Goal: Communication & Community: Answer question/provide support

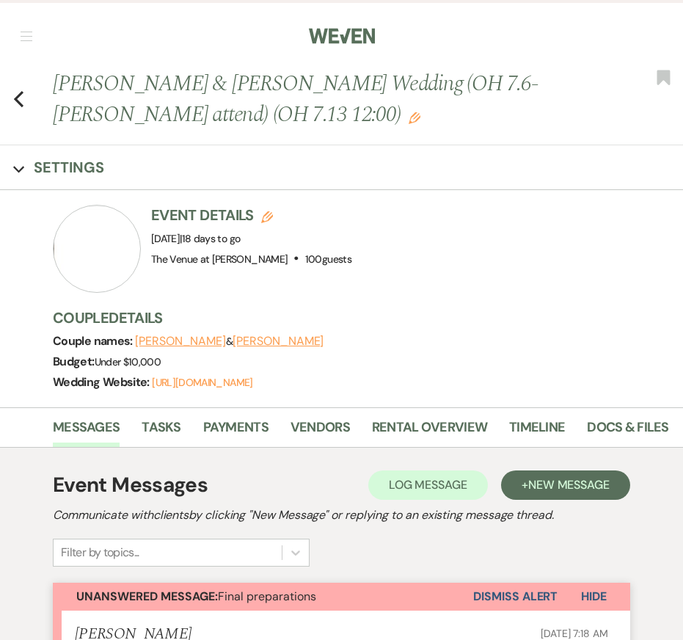
click at [14, 98] on icon "Previous" at bounding box center [18, 99] width 11 height 18
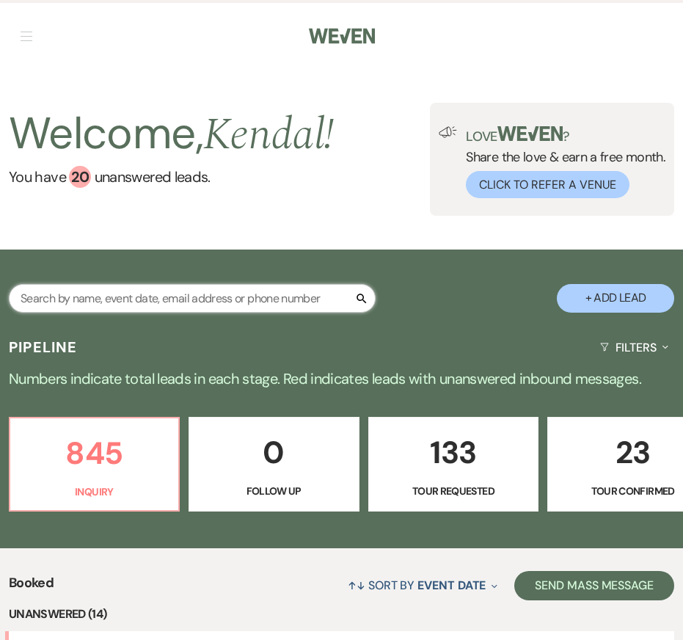
click at [111, 293] on input "text" at bounding box center [192, 298] width 367 height 29
type input "[PERSON_NAME]"
select select "8"
select select "5"
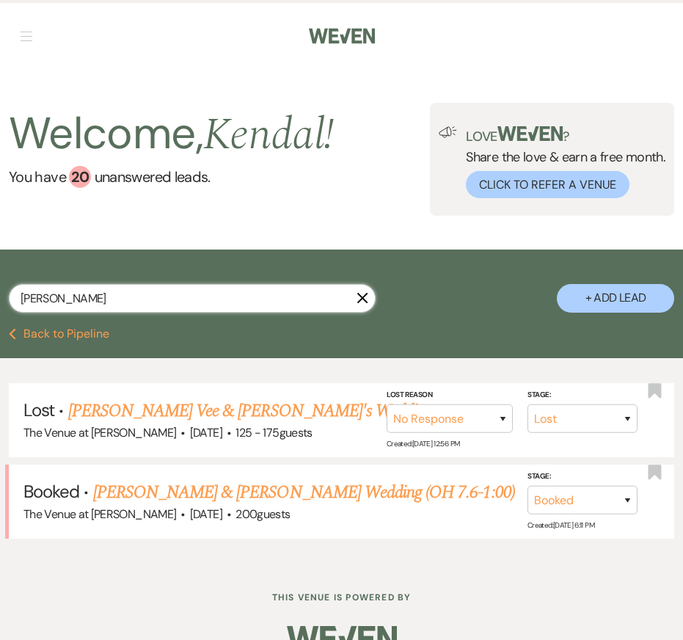
scroll to position [2, 0]
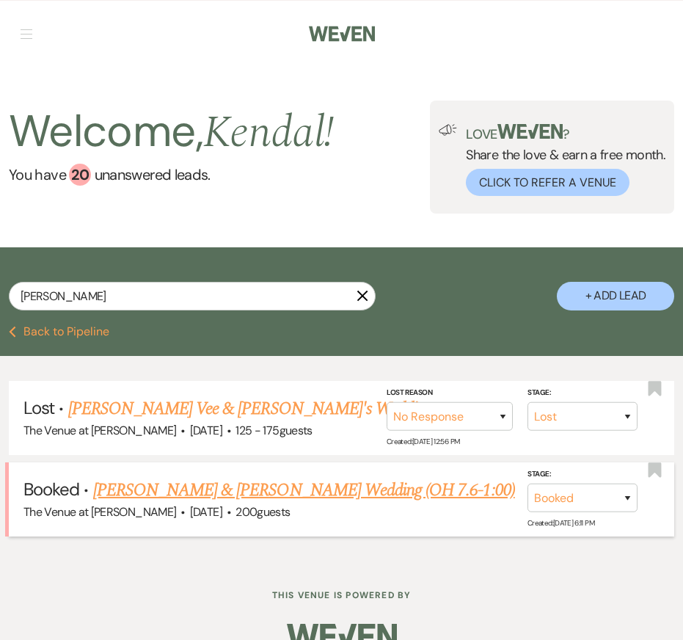
click at [226, 495] on link "[PERSON_NAME] & [PERSON_NAME] Wedding (OH 7.6-1:00)" at bounding box center [304, 490] width 422 height 26
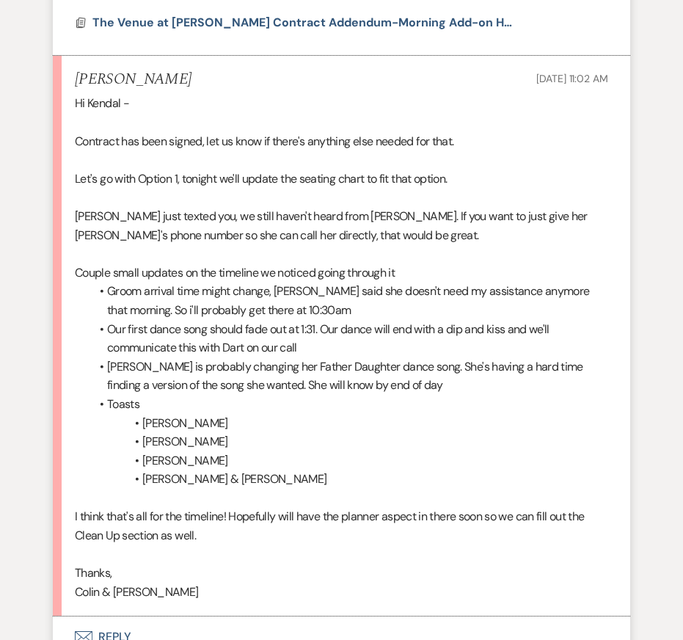
scroll to position [7774, 0]
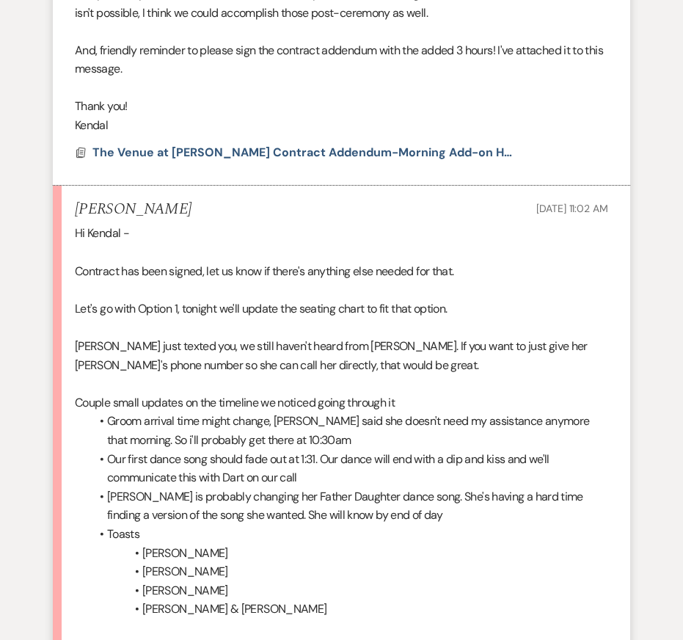
click at [445, 337] on p "[PERSON_NAME] just texted you, we still haven't heard from [PERSON_NAME]. If yo…" at bounding box center [342, 355] width 534 height 37
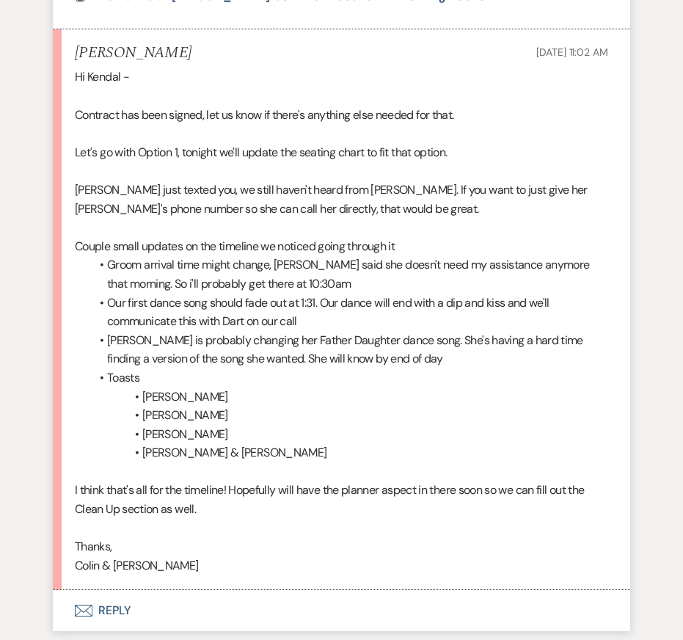
scroll to position [7792, 0]
click at [370, 161] on p at bounding box center [342, 170] width 534 height 19
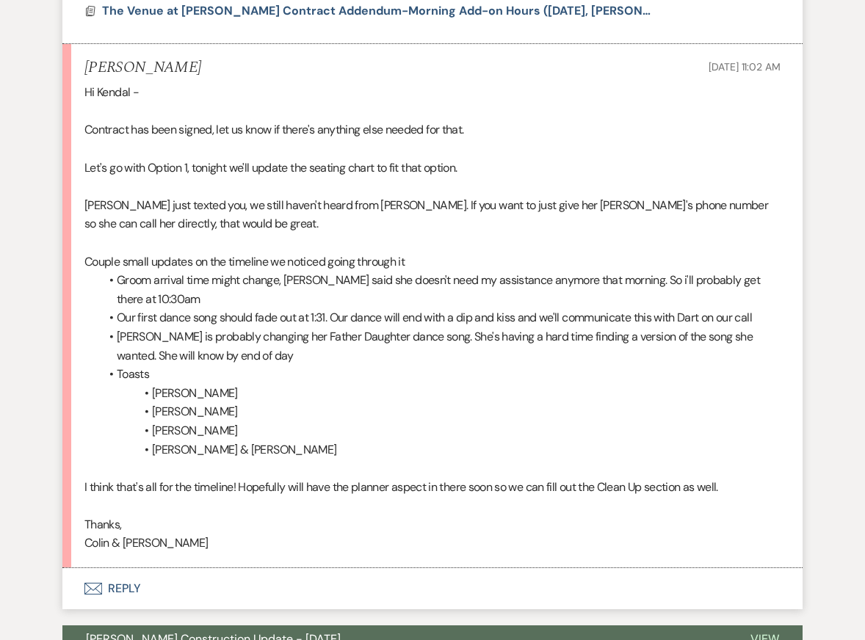
scroll to position [7028, 0]
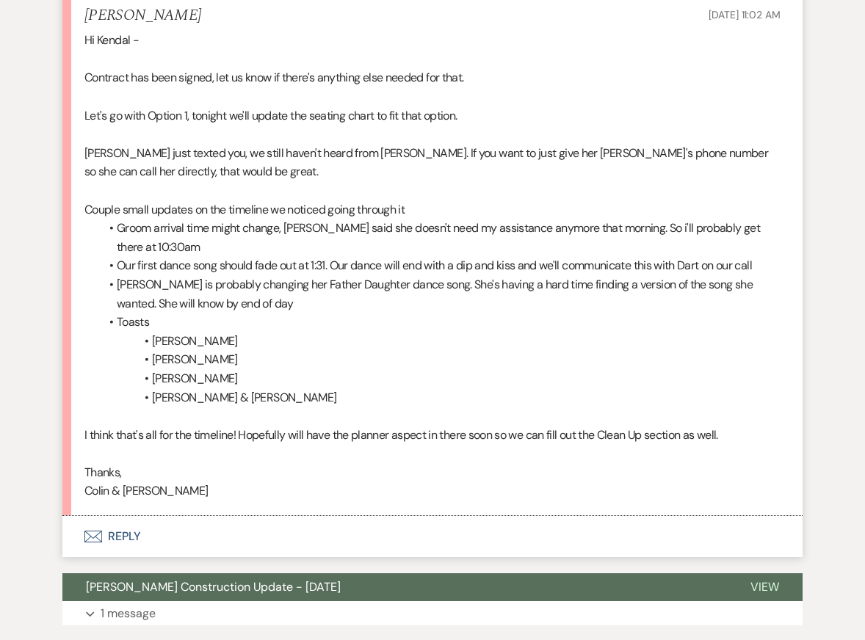
scroll to position [7073, 0]
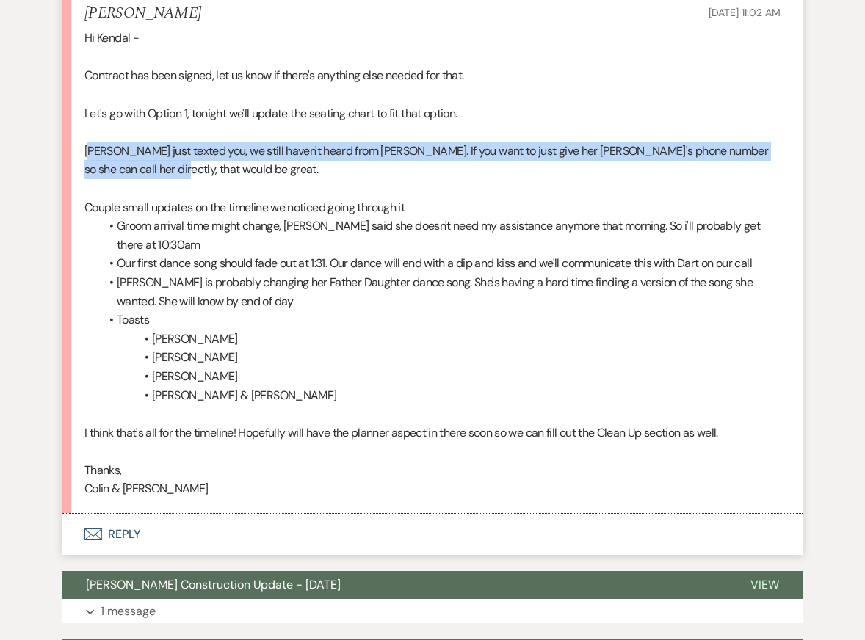
drag, startPoint x: 93, startPoint y: 170, endPoint x: 145, endPoint y: 192, distance: 55.9
click at [145, 179] on p "[PERSON_NAME] just texted you, we still haven't heard from [PERSON_NAME]. If yo…" at bounding box center [432, 160] width 696 height 37
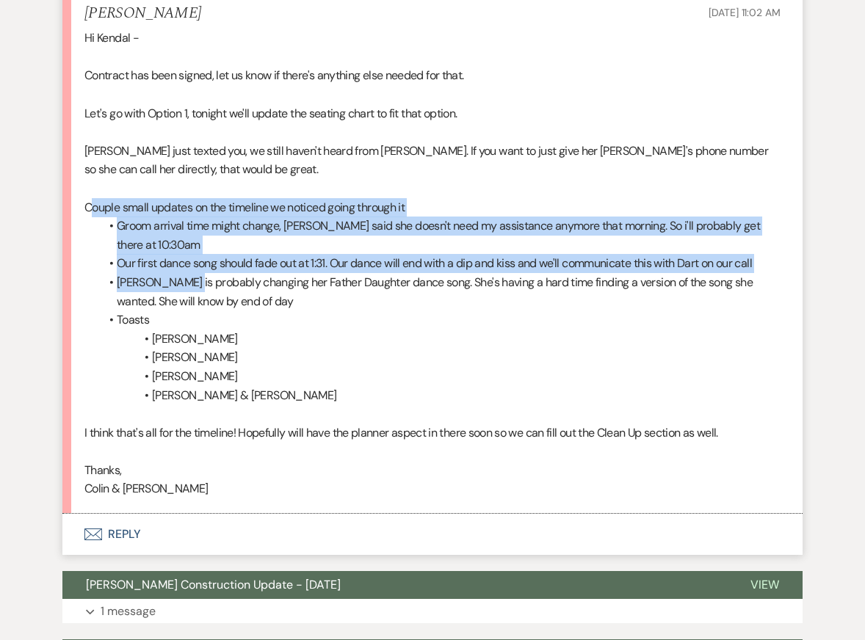
drag, startPoint x: 90, startPoint y: 224, endPoint x: 181, endPoint y: 302, distance: 119.8
click at [181, 302] on div "Hi [PERSON_NAME] - Contract has been signed, let us know if there's anything el…" at bounding box center [432, 264] width 696 height 470
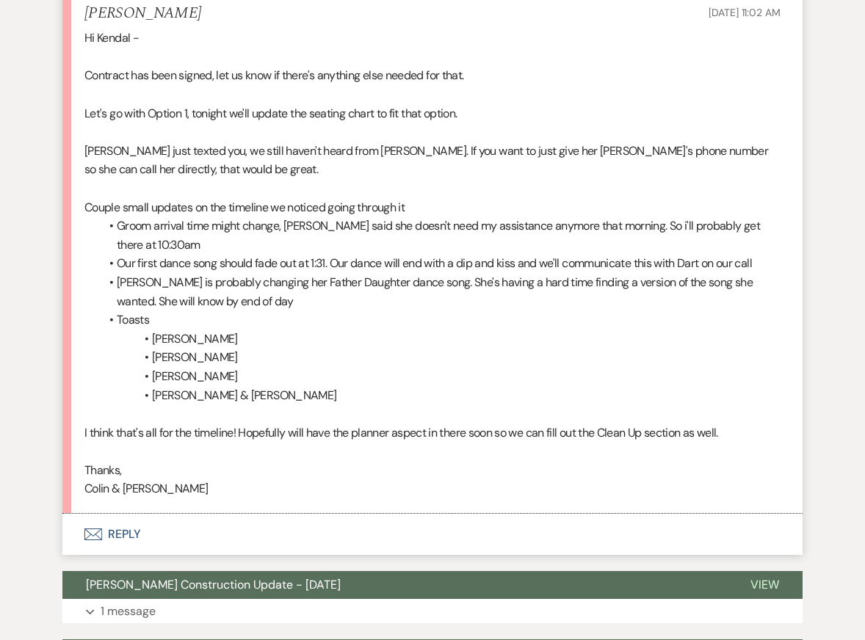
click at [188, 273] on li "Our first dance song should fade out at 1:31. Our dance will end with a dip and…" at bounding box center [439, 263] width 681 height 19
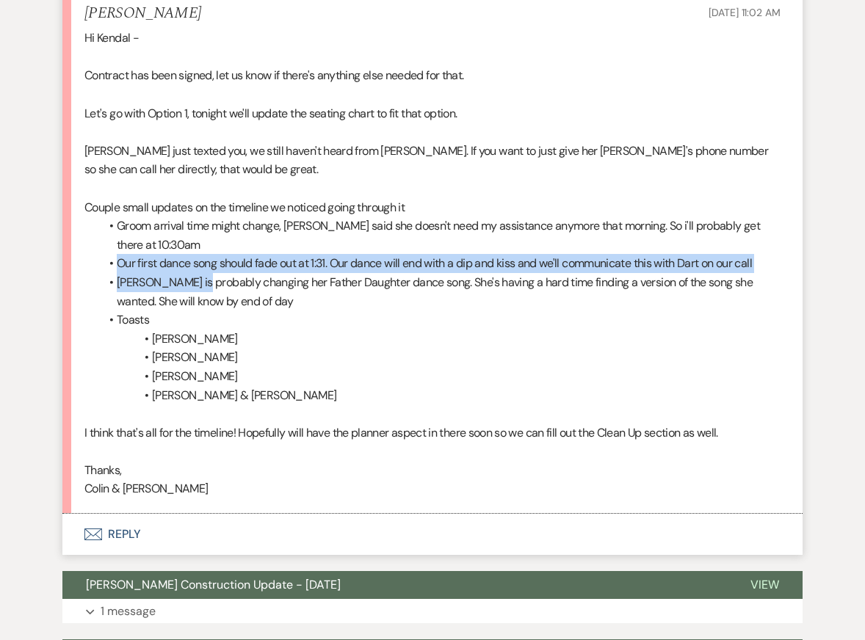
drag, startPoint x: 116, startPoint y: 284, endPoint x: 191, endPoint y: 297, distance: 75.9
click at [192, 297] on ul "Groom arrival time might change, [PERSON_NAME] said she doesn't need my assista…" at bounding box center [439, 311] width 681 height 188
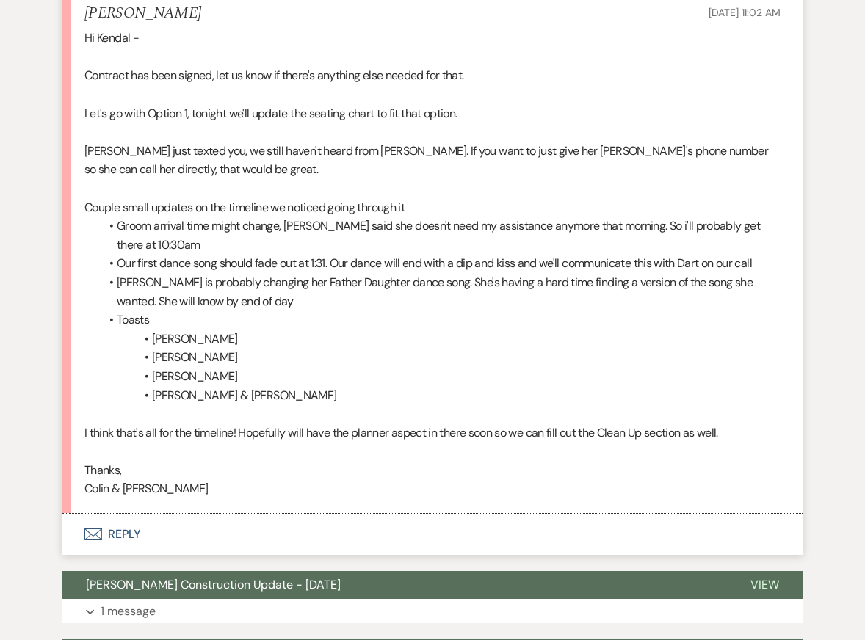
click at [199, 302] on li "[PERSON_NAME] is probably changing her Father Daughter dance song. She's having…" at bounding box center [439, 291] width 681 height 37
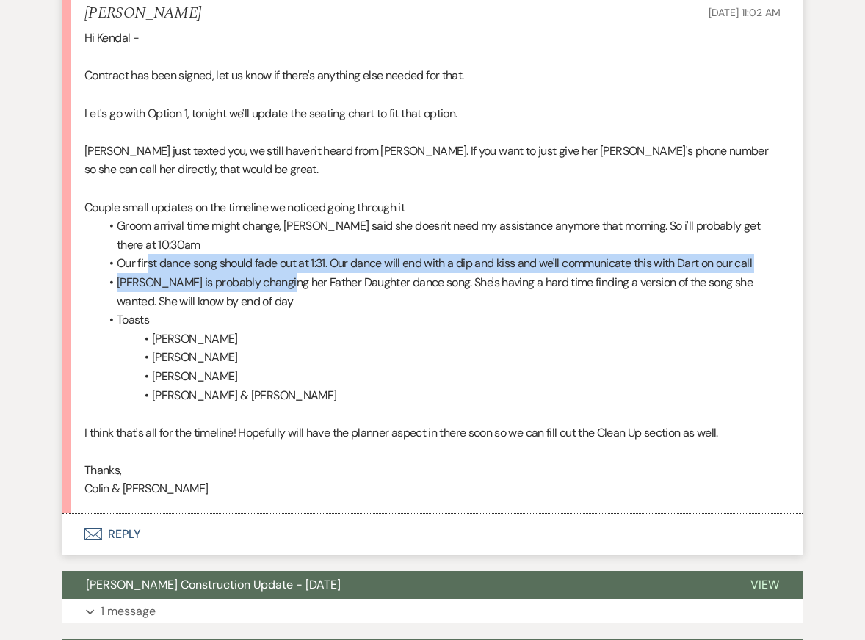
drag, startPoint x: 147, startPoint y: 283, endPoint x: 273, endPoint y: 291, distance: 126.5
click at [274, 292] on ul "Groom arrival time might change, [PERSON_NAME] said she doesn't need my assista…" at bounding box center [439, 311] width 681 height 188
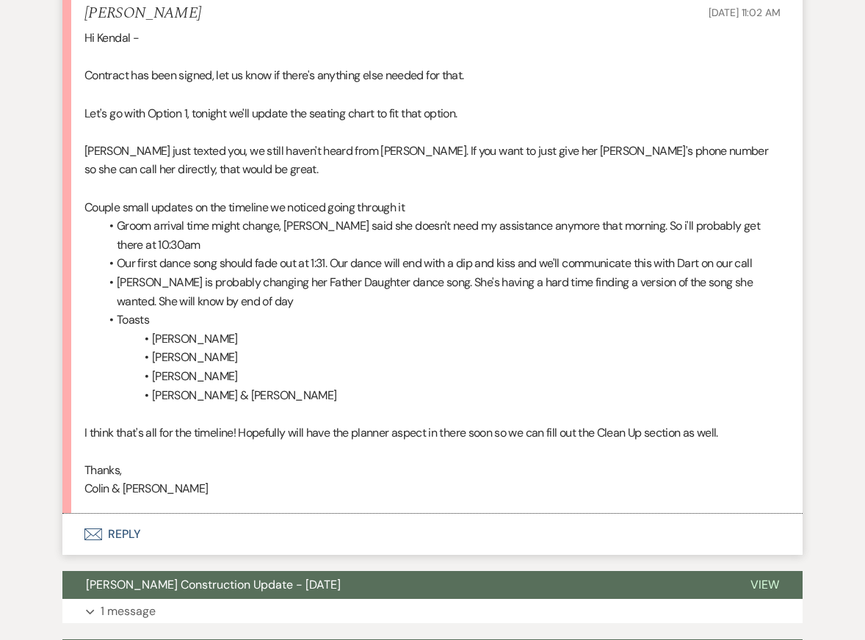
click at [291, 297] on li "[PERSON_NAME] is probably changing her Father Daughter dance song. She's having…" at bounding box center [439, 291] width 681 height 37
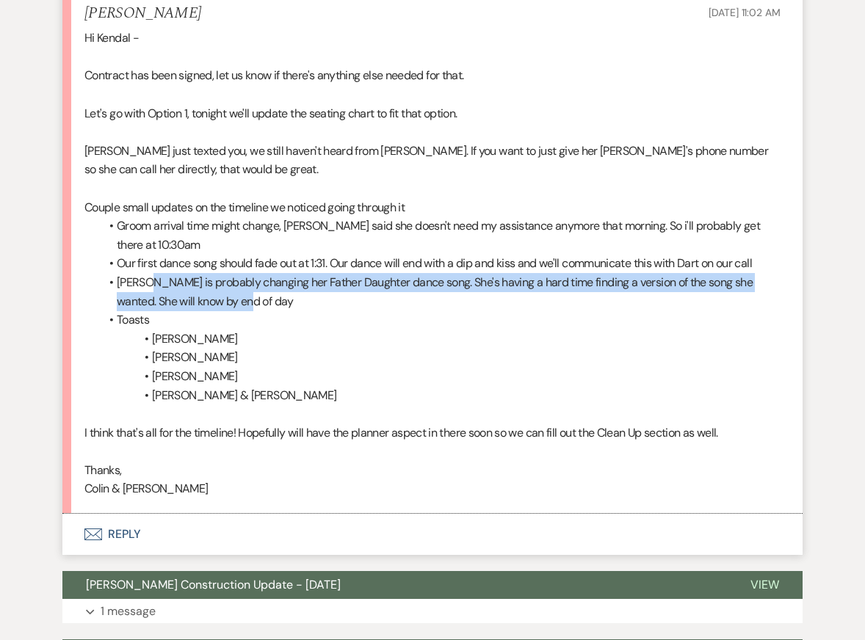
drag, startPoint x: 143, startPoint y: 305, endPoint x: 225, endPoint y: 318, distance: 82.4
click at [225, 311] on li "[PERSON_NAME] is probably changing her Father Daughter dance song. She's having…" at bounding box center [439, 291] width 681 height 37
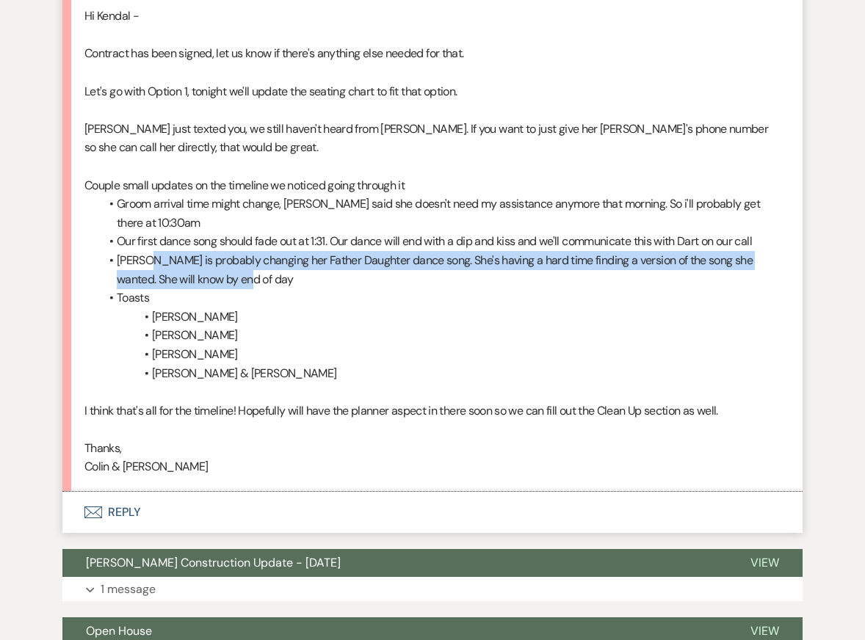
scroll to position [7097, 0]
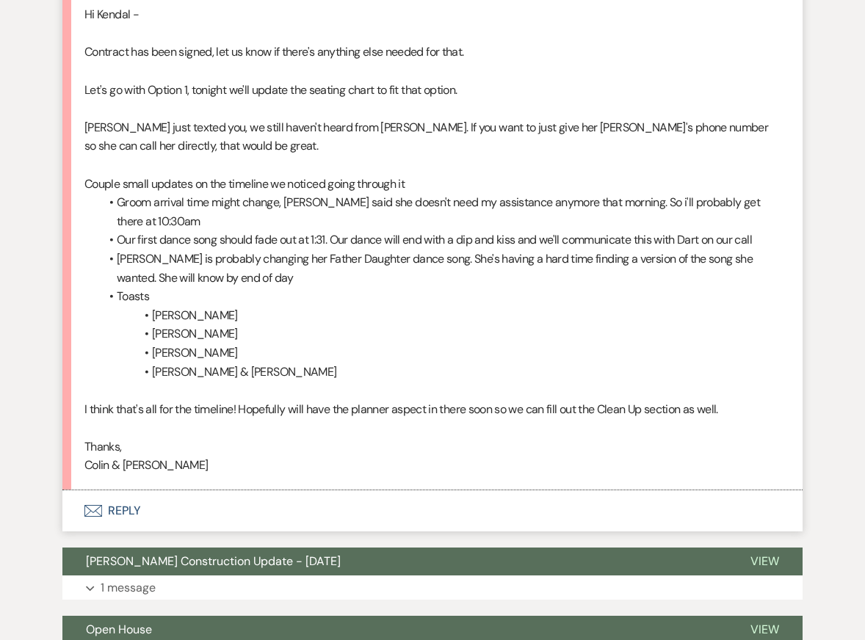
click at [156, 249] on li "Our first dance song should fade out at 1:31. Our dance will end with a dip and…" at bounding box center [439, 240] width 681 height 19
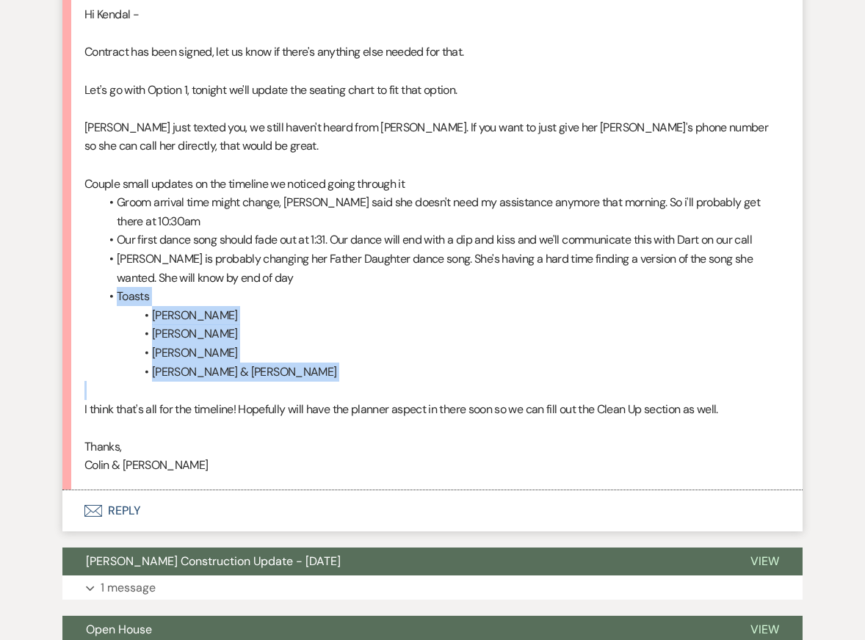
drag, startPoint x: 117, startPoint y: 309, endPoint x: 269, endPoint y: 400, distance: 177.8
click at [269, 400] on div "Hi [PERSON_NAME] - Contract has been signed, let us know if there's anything el…" at bounding box center [432, 240] width 696 height 470
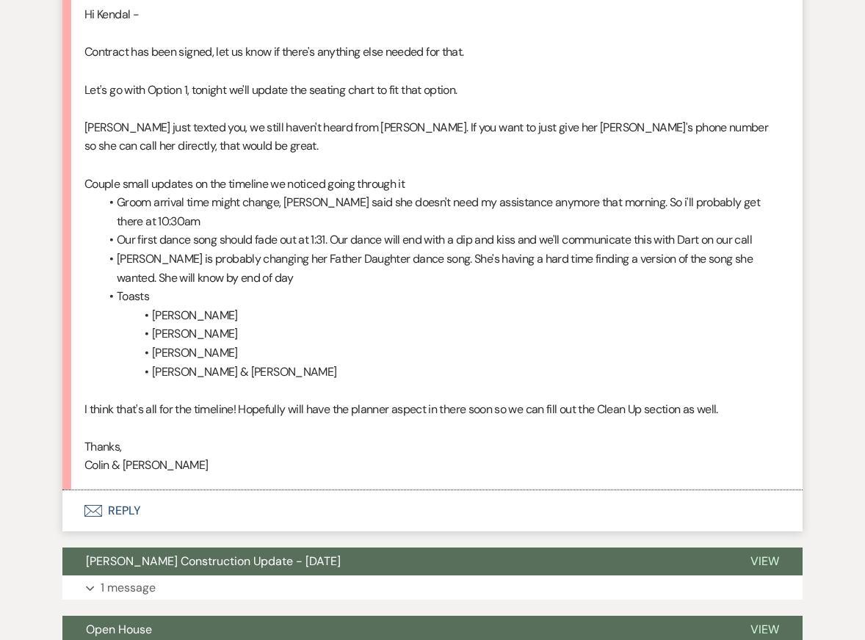
click at [205, 419] on p "I think that's all for the timeline! Hopefully will have the planner aspect in …" at bounding box center [432, 409] width 696 height 19
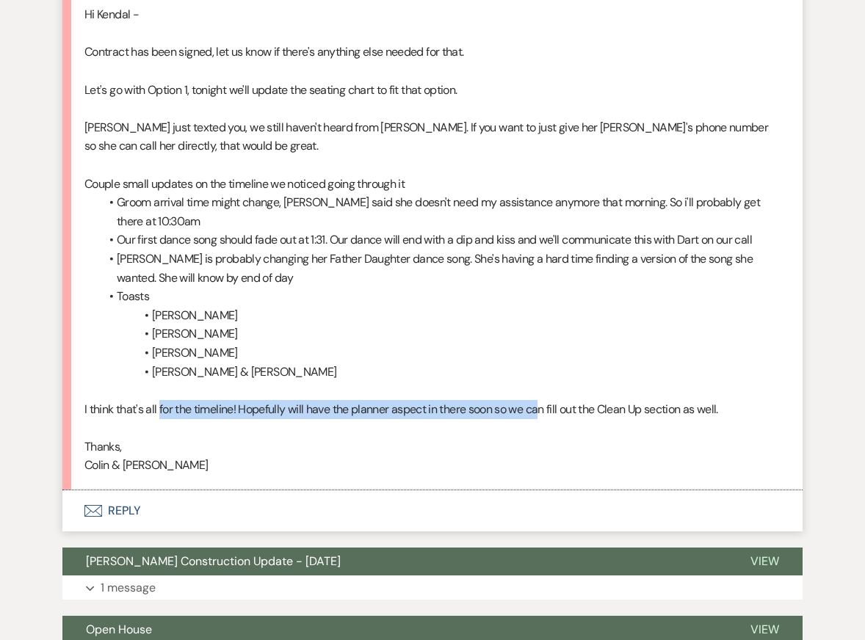
drag, startPoint x: 201, startPoint y: 429, endPoint x: 540, endPoint y: 425, distance: 338.5
click at [543, 419] on p "I think that's all for the timeline! Hopefully will have the planner aspect in …" at bounding box center [432, 409] width 696 height 19
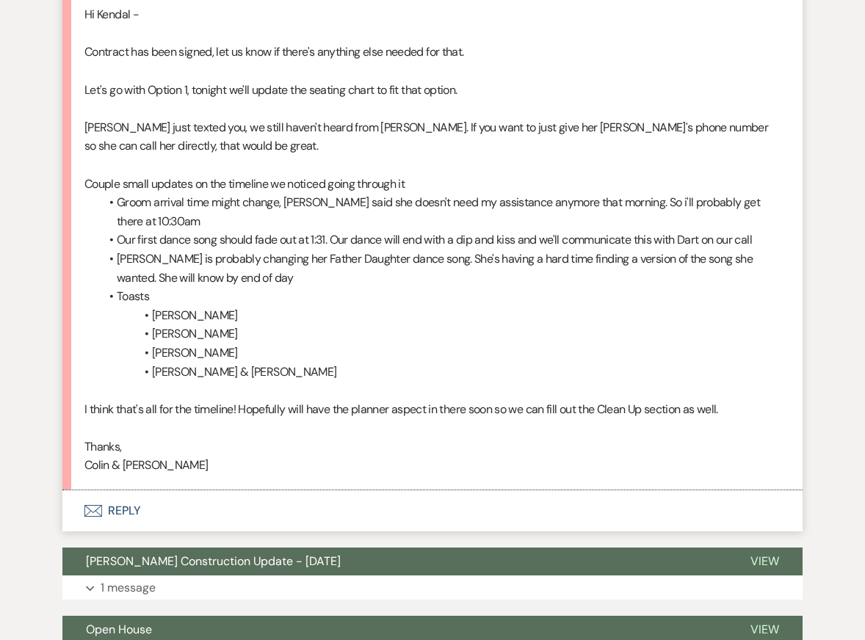
click at [487, 287] on li "[PERSON_NAME] is probably changing her Father Daughter dance song. She's having…" at bounding box center [439, 268] width 681 height 37
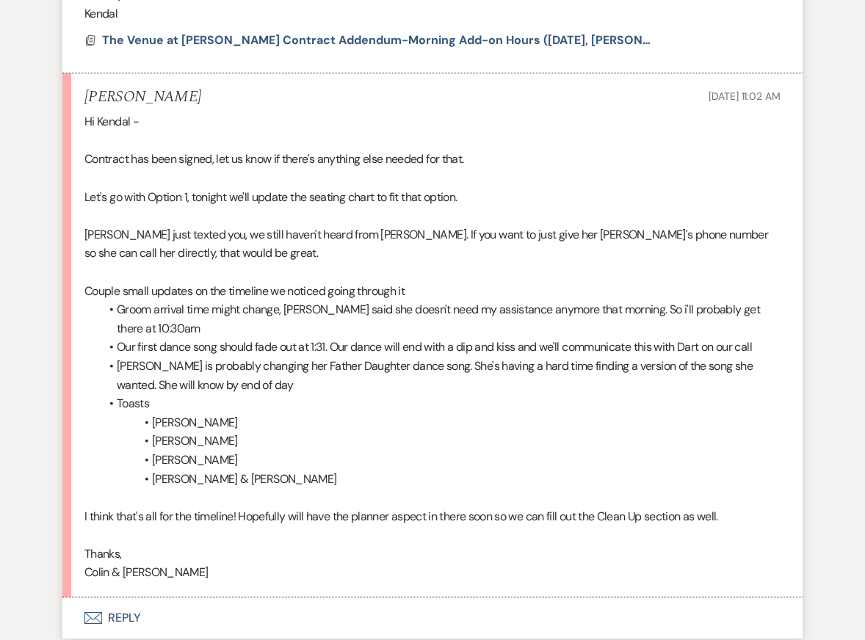
scroll to position [6975, 0]
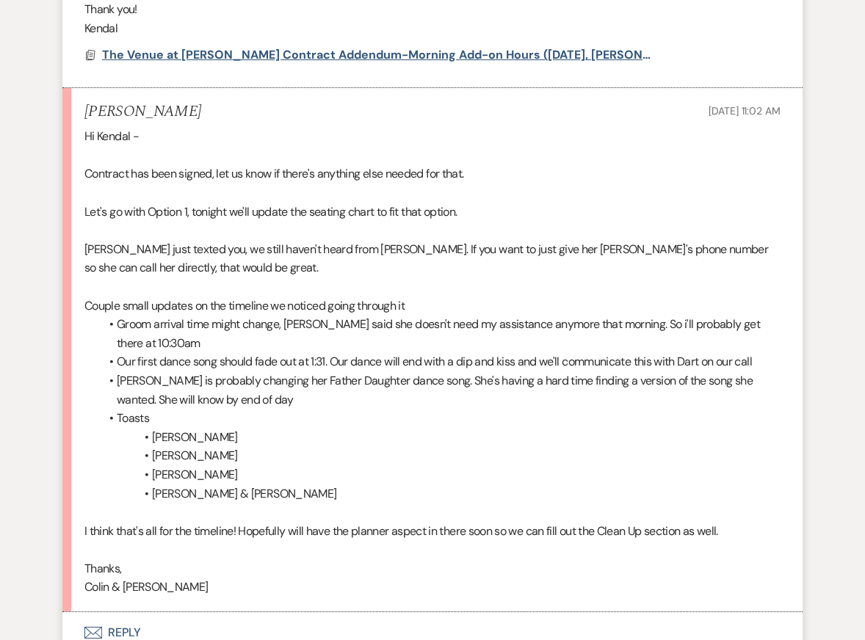
click at [350, 62] on span "The Venue at [PERSON_NAME] Contract Addendum-Morning Add-on Hours ([DATE], [PER…" at bounding box center [398, 54] width 592 height 15
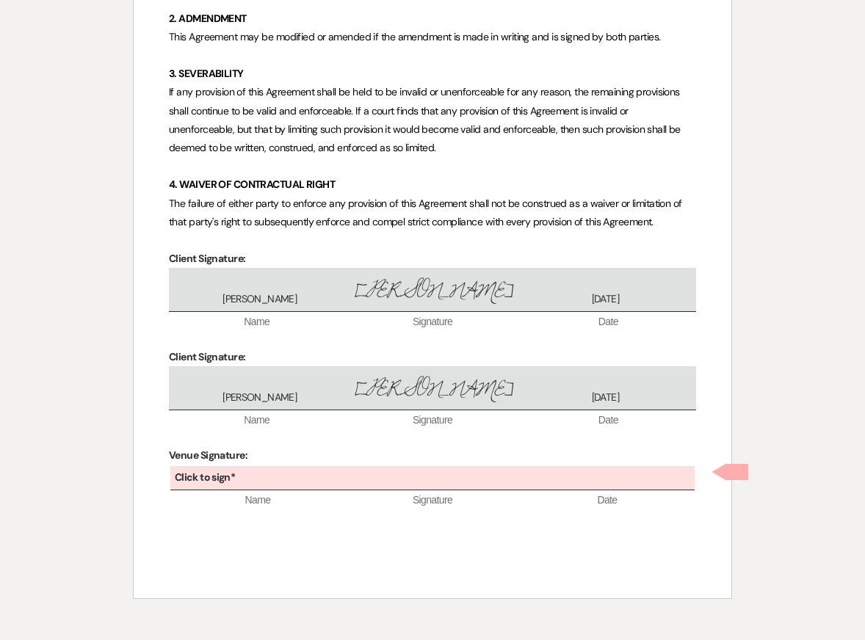
scroll to position [753, 0]
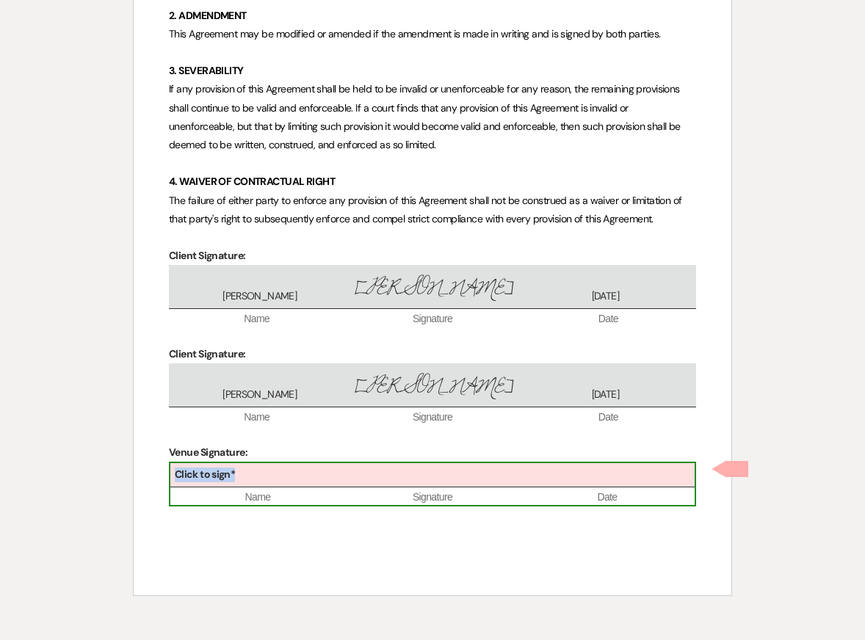
click at [302, 478] on div "Click to sign*" at bounding box center [432, 475] width 524 height 24
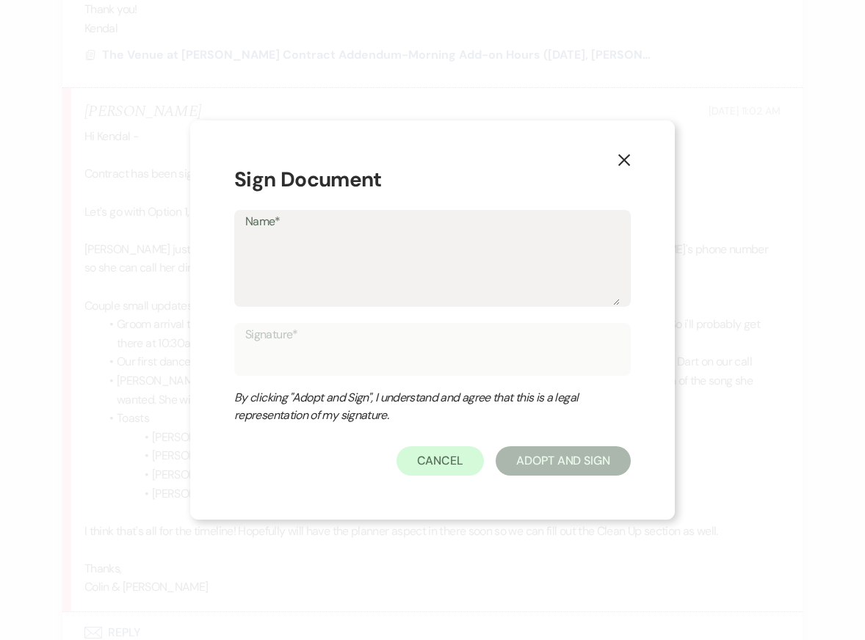
type textarea "K"
type input "K"
type textarea "Ke"
type input "Ke"
type textarea "[PERSON_NAME]"
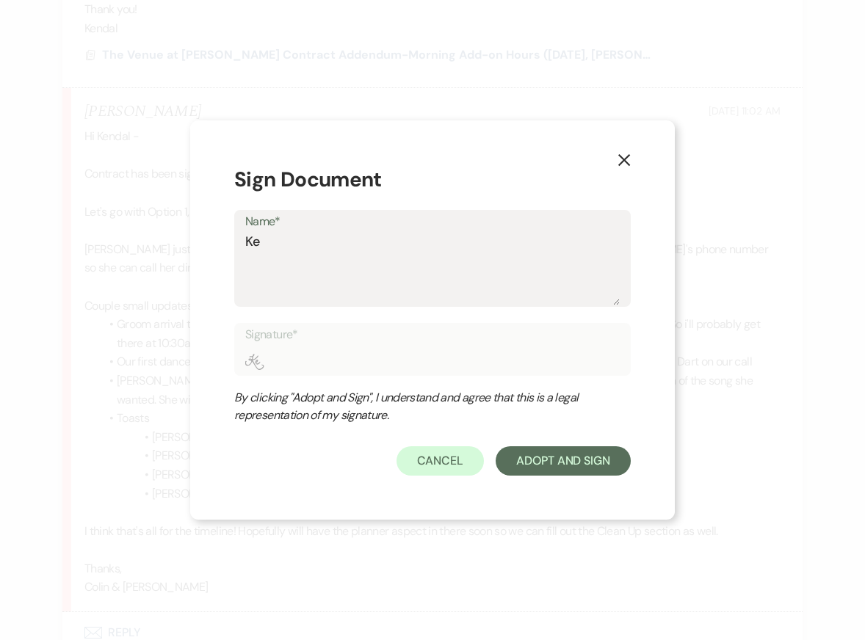
type input "[PERSON_NAME]"
type textarea "Kend"
type input "Kend"
type textarea "Kenda"
type input "Kenda"
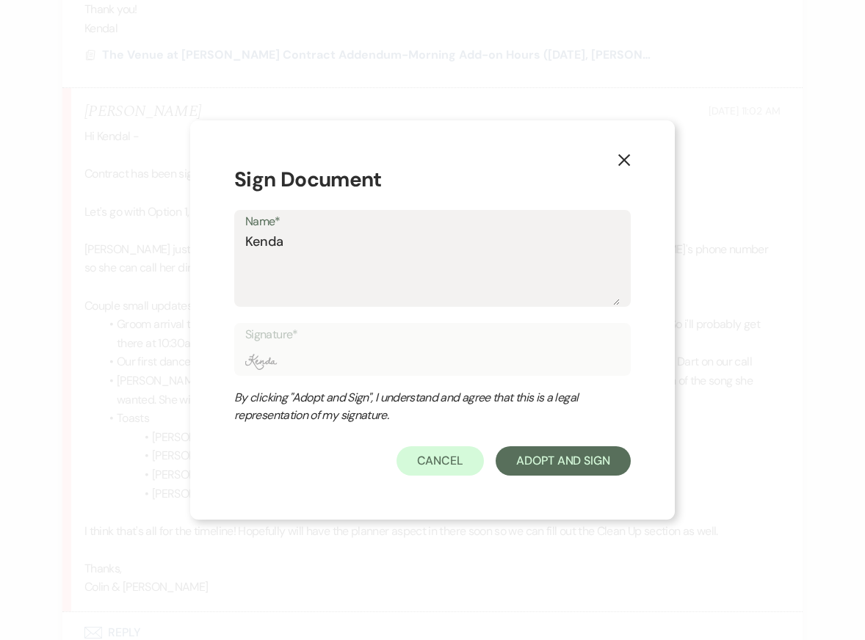
type textarea "Kendal"
type input "Kendal"
type textarea "Kendal"
type input "Kendal"
type textarea "Kendal S"
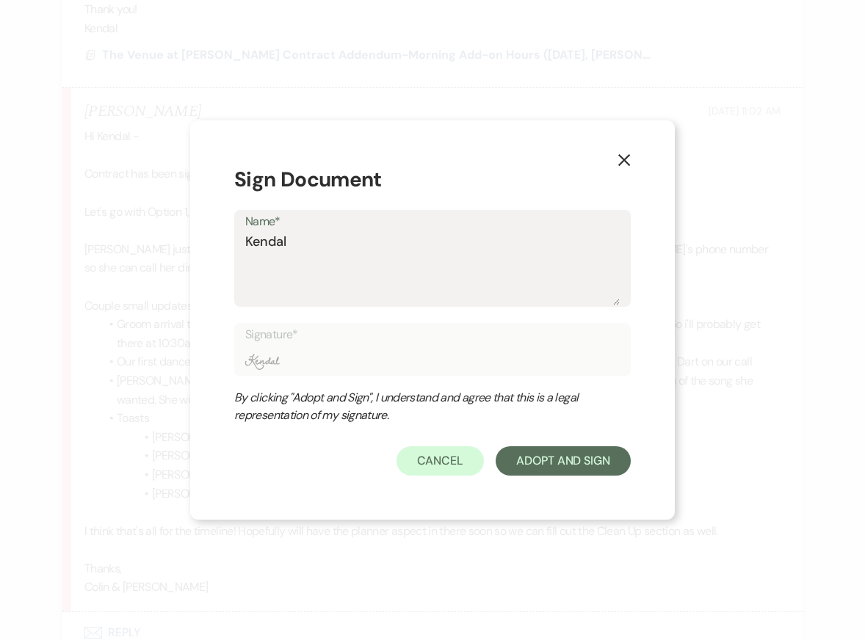
type input "Kendal S"
type textarea "Kendal St"
type input "Kendal St"
type textarea "Kendal Ste"
type input "Kendal Ste"
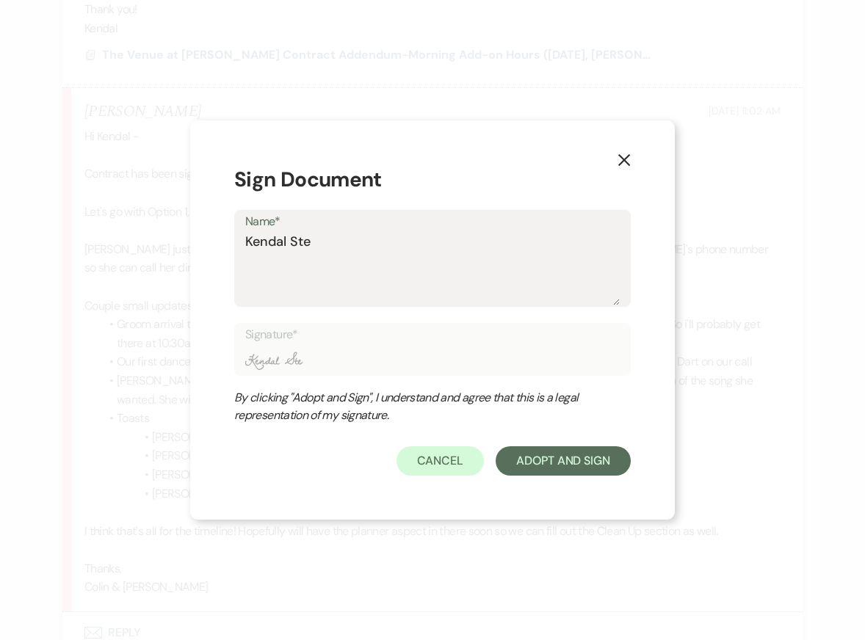
type textarea "Kendal Stef"
type input "Kendal Stef"
type textarea "[PERSON_NAME]"
type input "[PERSON_NAME]"
type textarea "[PERSON_NAME]"
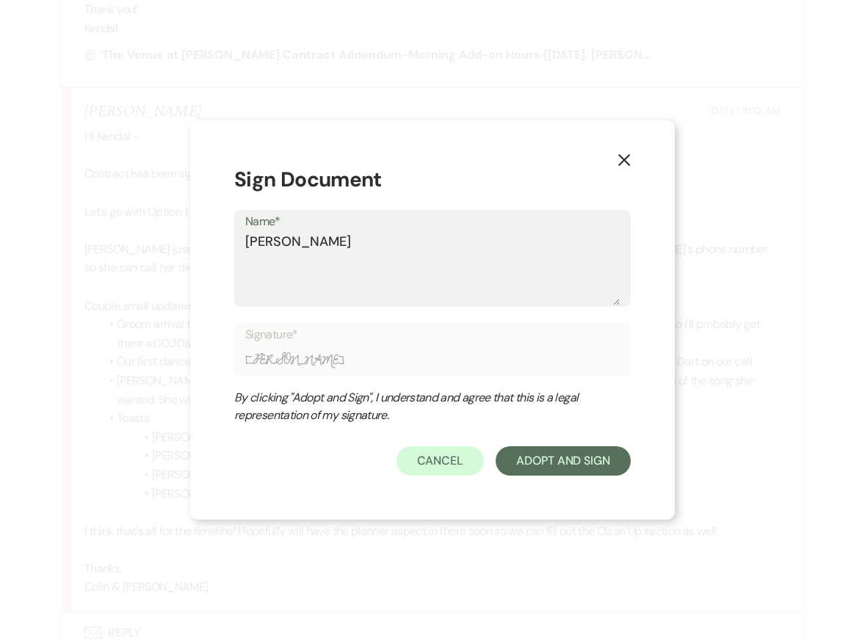
type input "[PERSON_NAME]"
type textarea "[PERSON_NAME]"
type input "[PERSON_NAME]"
type textarea "[PERSON_NAME]"
click at [548, 464] on button "Adopt And Sign" at bounding box center [563, 460] width 135 height 29
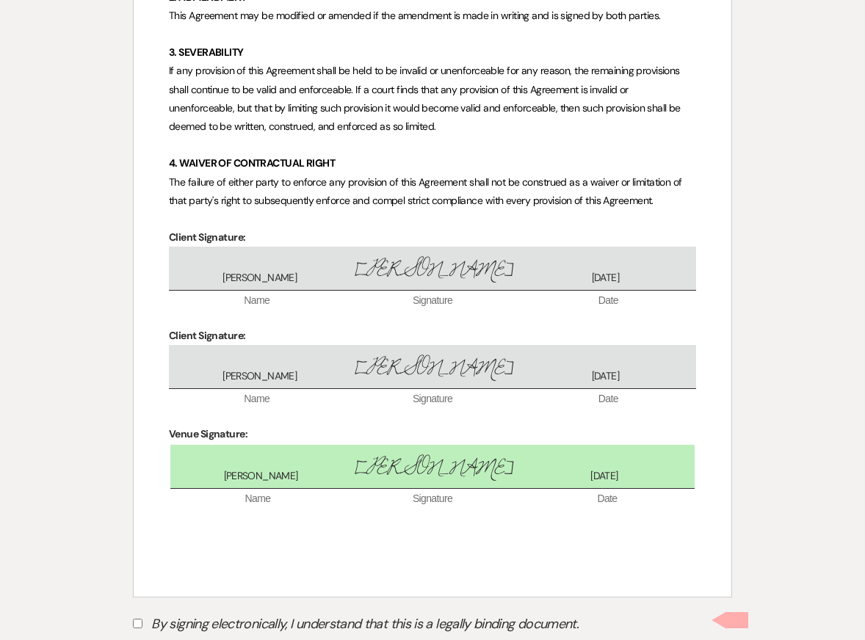
scroll to position [807, 0]
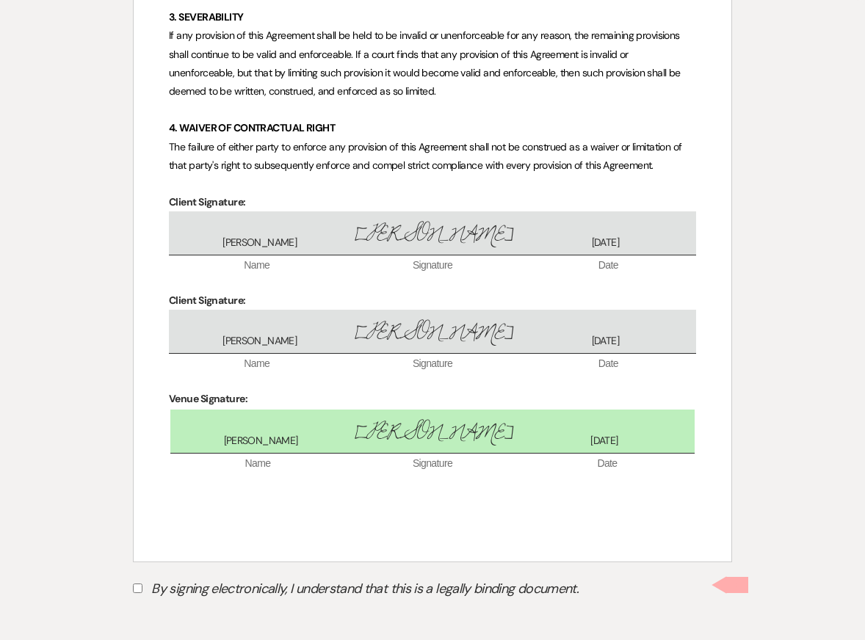
click at [311, 591] on label "By signing electronically, I understand that this is a legally binding document." at bounding box center [432, 591] width 599 height 28
click at [142, 591] on input "By signing electronically, I understand that this is a legally binding document." at bounding box center [138, 589] width 10 height 10
checkbox input "true"
click at [201, 625] on button "Submit" at bounding box center [184, 625] width 103 height 26
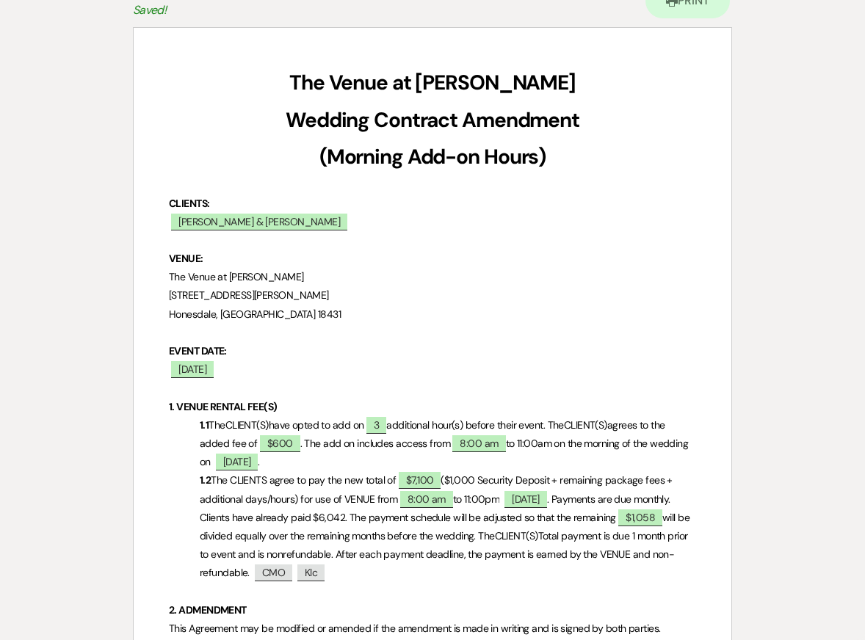
scroll to position [0, 0]
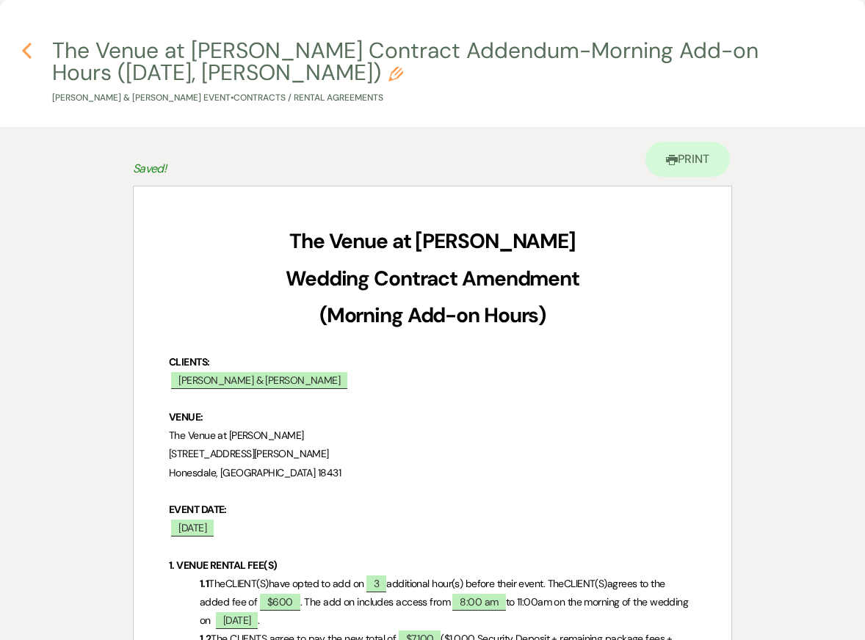
click at [25, 48] on use "button" at bounding box center [27, 51] width 10 height 16
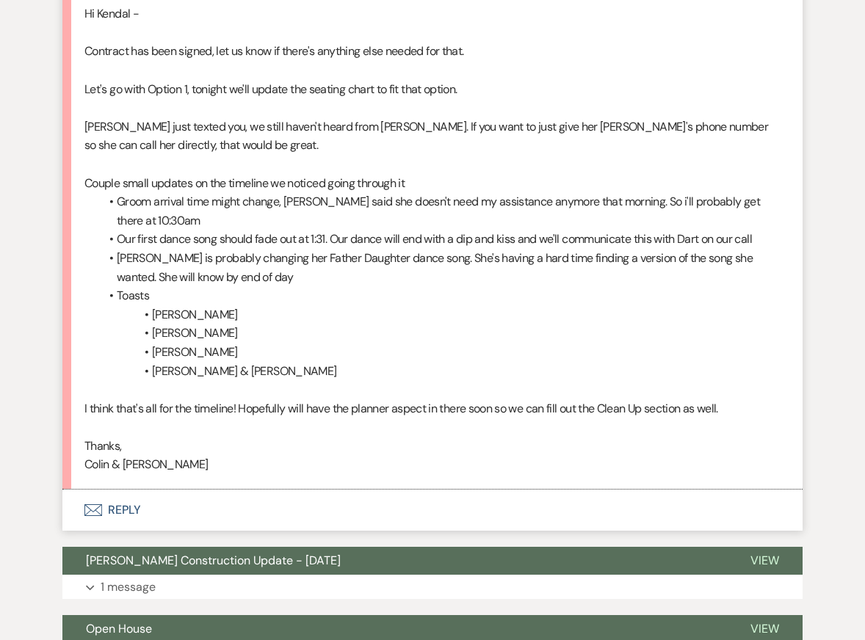
scroll to position [7101, 0]
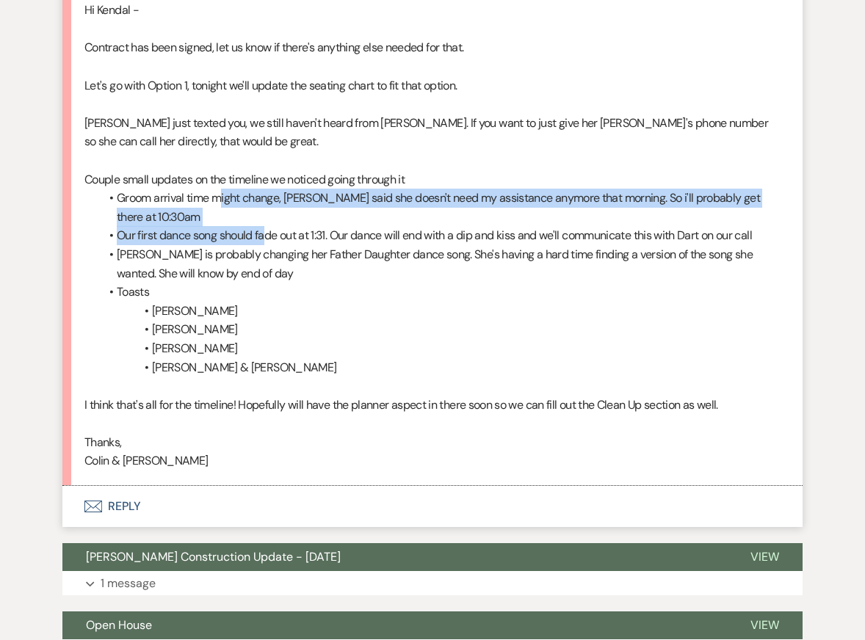
drag, startPoint x: 218, startPoint y: 217, endPoint x: 267, endPoint y: 252, distance: 60.1
click at [267, 252] on ul "Groom arrival time might change, [PERSON_NAME] said she doesn't need my assista…" at bounding box center [439, 283] width 681 height 188
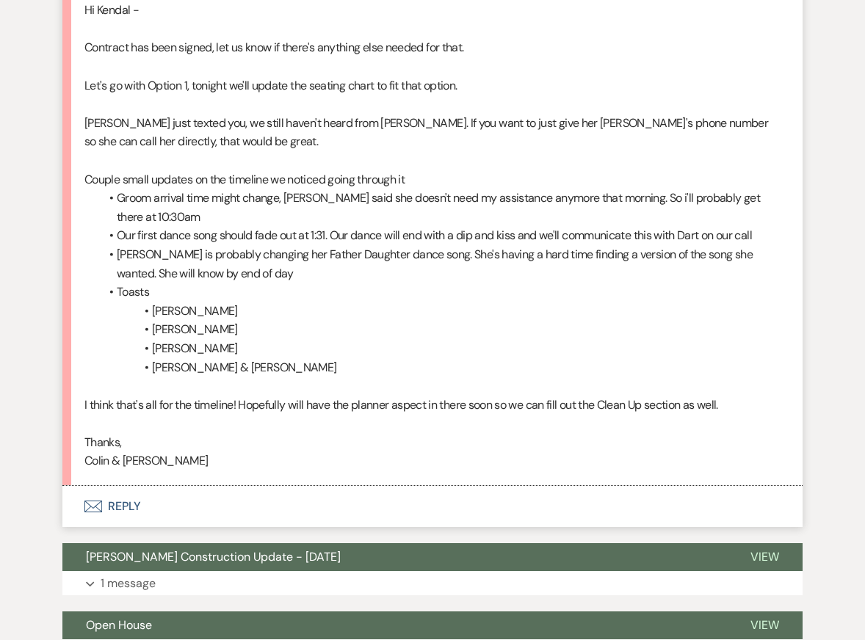
click at [567, 283] on li "[PERSON_NAME] is probably changing her Father Daughter dance song. She's having…" at bounding box center [439, 263] width 681 height 37
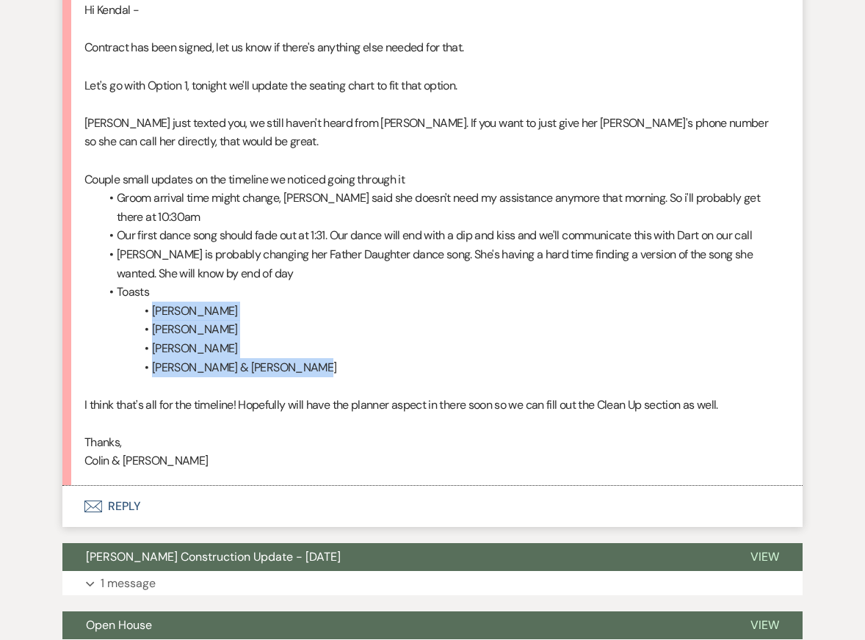
drag, startPoint x: 146, startPoint y: 327, endPoint x: 324, endPoint y: 389, distance: 188.7
click at [324, 377] on ul "Groom arrival time might change, [PERSON_NAME] said she doesn't need my assista…" at bounding box center [439, 283] width 681 height 188
copy ul "[PERSON_NAME] [PERSON_NAME] [PERSON_NAME] [PERSON_NAME] & [PERSON_NAME]"
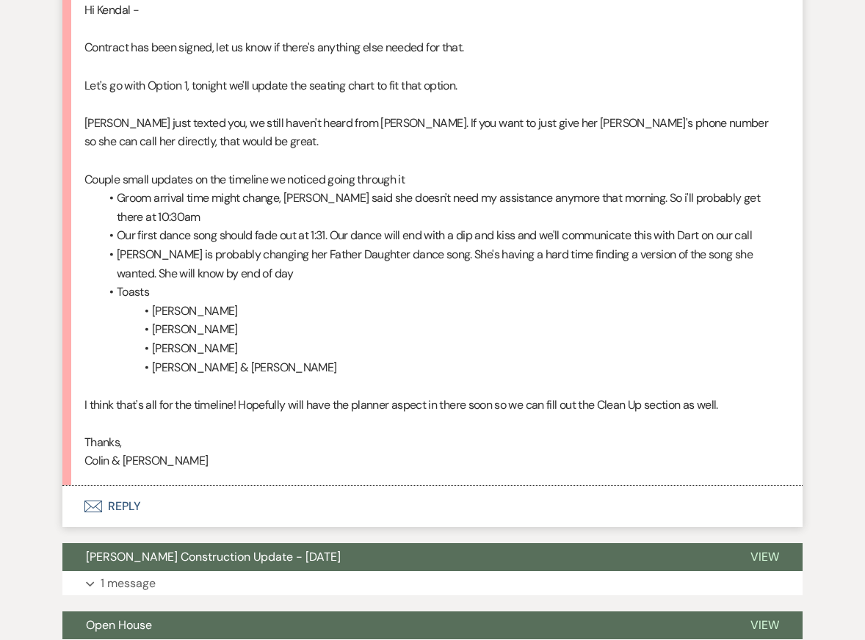
click at [303, 280] on li "[PERSON_NAME] is probably changing her Father Daughter dance song. She's having…" at bounding box center [439, 263] width 681 height 37
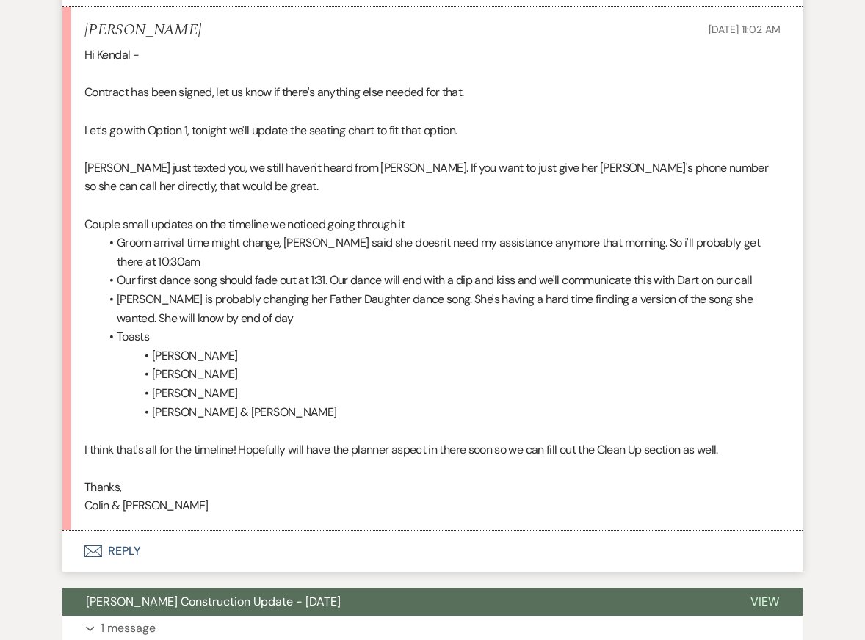
scroll to position [7046, 0]
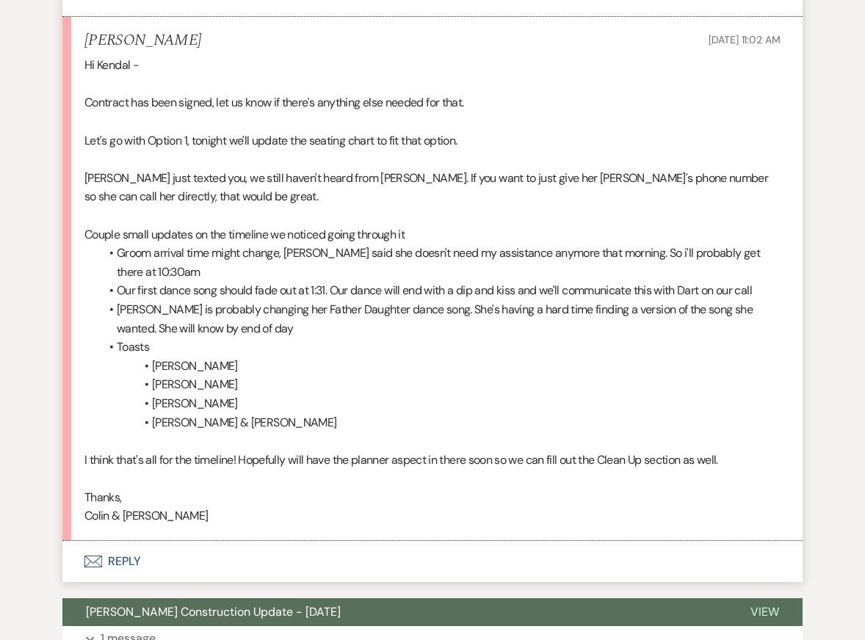
click at [485, 576] on button "Envelope Reply" at bounding box center [432, 561] width 740 height 41
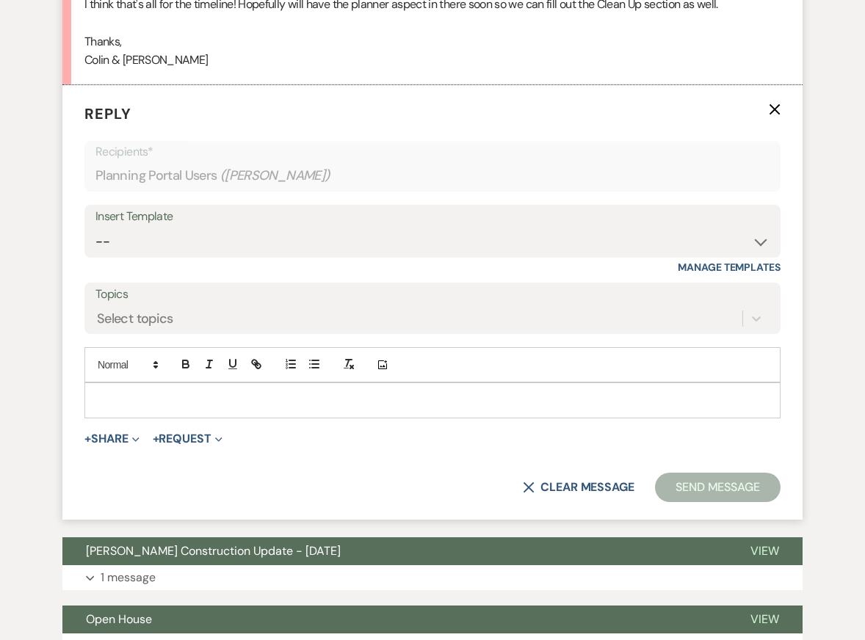
scroll to position [7503, 0]
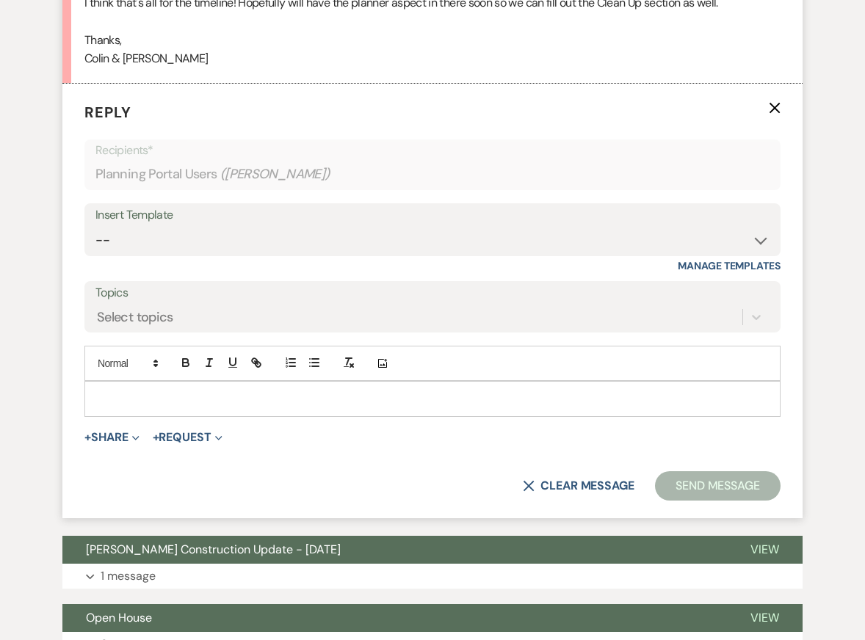
click at [288, 407] on p at bounding box center [432, 399] width 672 height 16
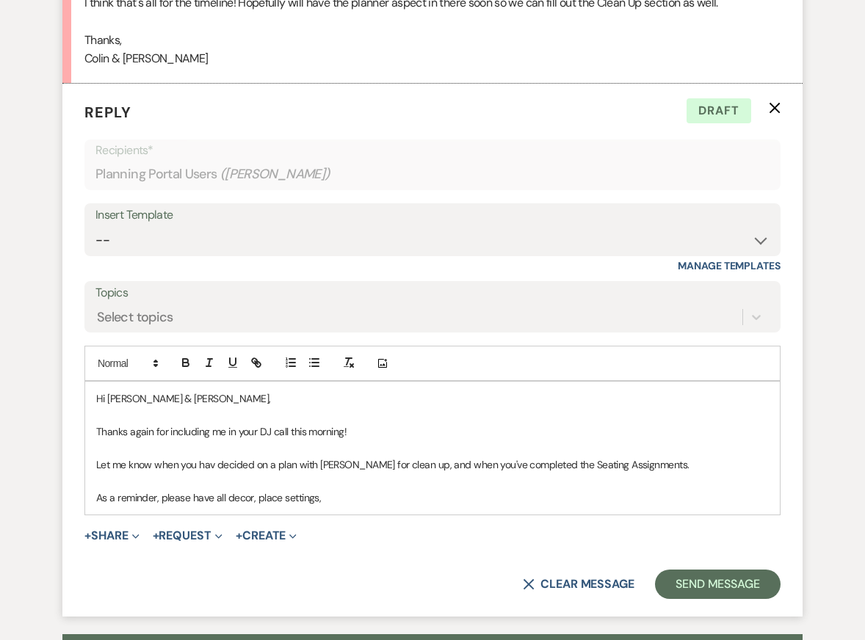
drag, startPoint x: 323, startPoint y: 517, endPoint x: 256, endPoint y: 516, distance: 66.8
click at [256, 506] on p "As a reminder, please have all decor, place settings," at bounding box center [432, 498] width 672 height 16
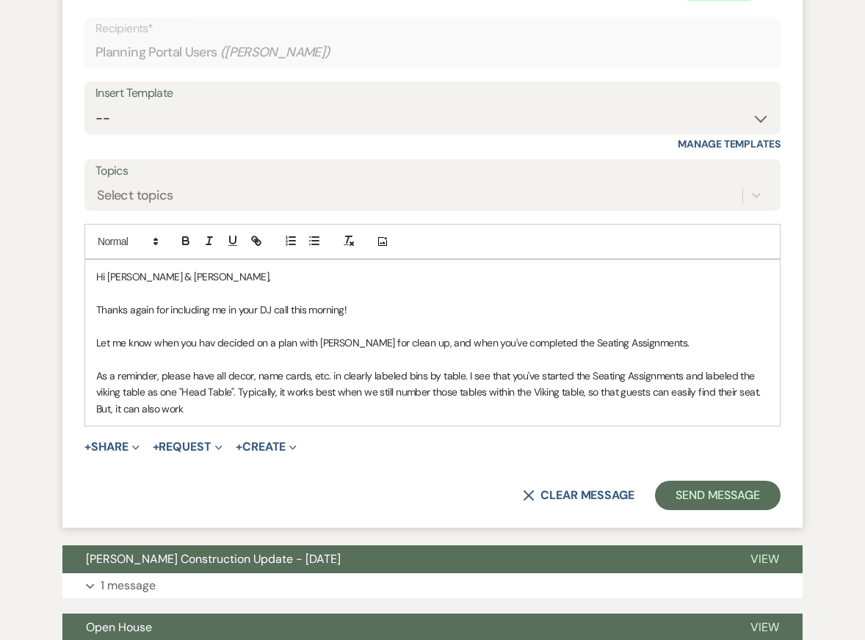
scroll to position [7647, 0]
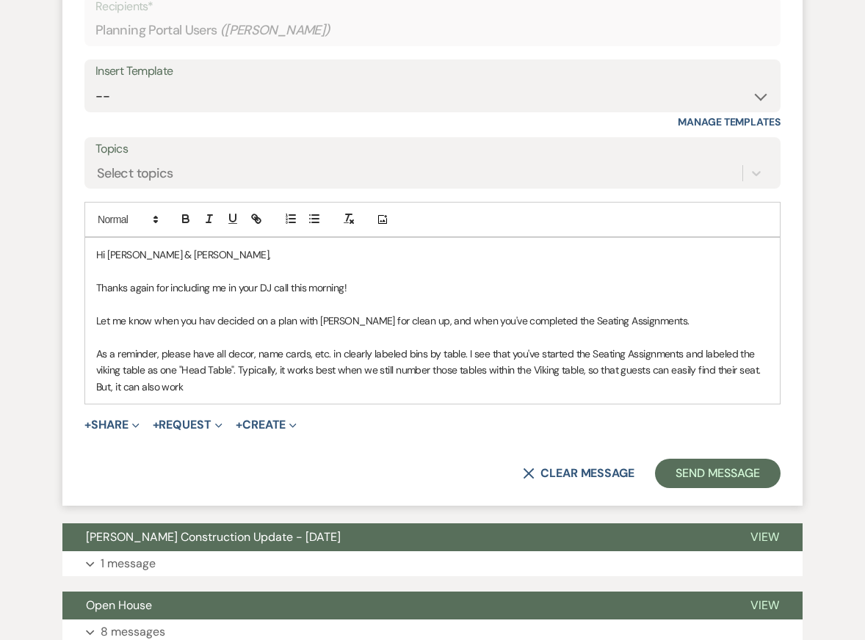
click at [322, 313] on p at bounding box center [432, 305] width 672 height 16
click at [322, 395] on p "As a reminder, please have all decor, name cards, etc. in clearly labeled bins …" at bounding box center [432, 370] width 672 height 49
click at [462, 374] on p "As a reminder, please have all decor, name cards, etc. in clearly labeled bins …" at bounding box center [432, 370] width 672 height 49
click at [344, 366] on p "As a reminder, please have all decor, name cards, etc. in clearly labeled bins …" at bounding box center [432, 370] width 672 height 49
click at [325, 395] on p "As a reminder, please have all decor, name cards, etc. in clearly labeled bins …" at bounding box center [432, 370] width 672 height 49
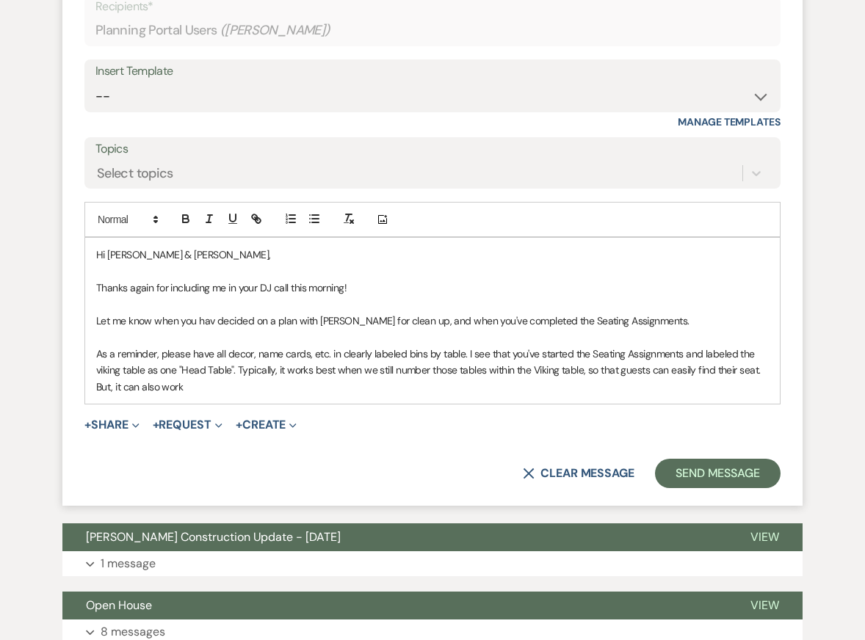
click at [332, 345] on p at bounding box center [432, 337] width 672 height 16
click at [332, 393] on p "As a reminder, please have all decor, name cards, etc. in clearly labeled bins …" at bounding box center [432, 370] width 672 height 49
click at [333, 395] on p "As a reminder, please have all decor, name cards, etc. in clearly labeled bins …" at bounding box center [432, 370] width 672 height 49
click at [683, 392] on p "As a reminder, please have all decor, name cards, etc. in clearly labeled bins …" at bounding box center [432, 370] width 672 height 49
click at [636, 395] on p "As a reminder, please have all decor, name cards, etc. in clearly labeled bins …" at bounding box center [432, 370] width 672 height 49
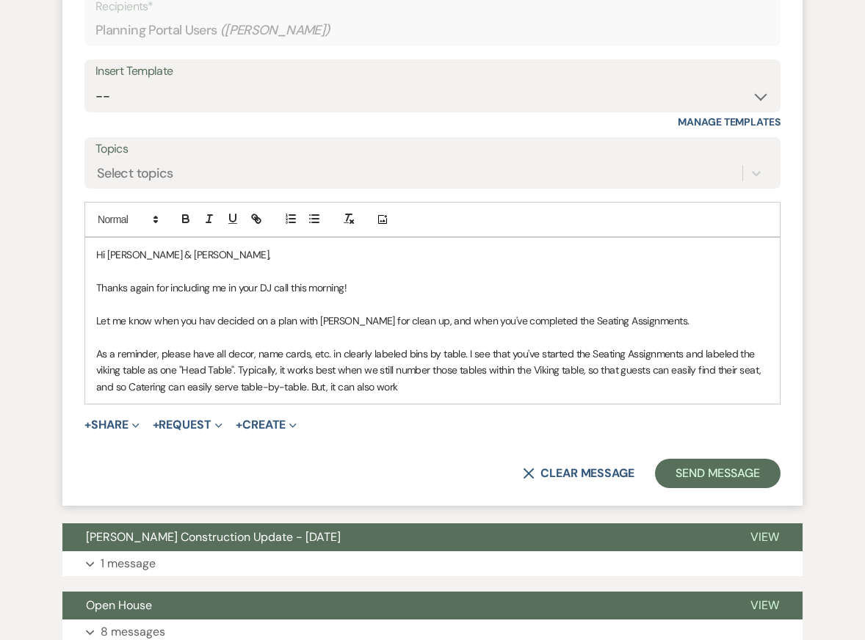
drag, startPoint x: 310, startPoint y: 406, endPoint x: 431, endPoint y: 407, distance: 121.1
click at [429, 395] on p "As a reminder, please have all decor, name cards, etc. in clearly labeled bins …" at bounding box center [432, 370] width 672 height 49
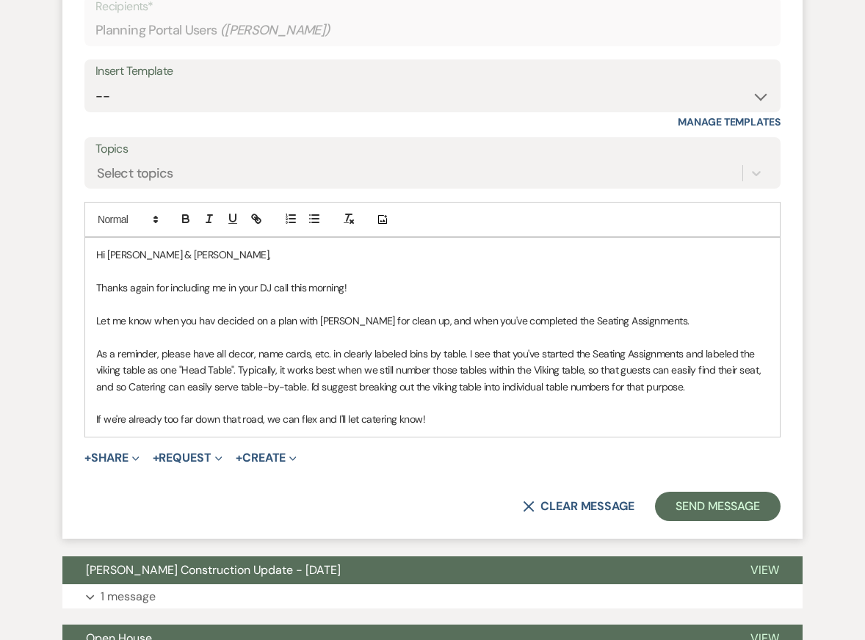
click at [457, 390] on p "As a reminder, please have all decor, name cards, etc. in clearly labeled bins …" at bounding box center [432, 370] width 672 height 49
click at [486, 382] on p "As a reminder, please have all decor, name cards, etc. in clearly labeled bins …" at bounding box center [432, 370] width 672 height 49
click at [567, 395] on p "As a reminder, please have all decor, name cards, etc. in clearly labeled bins …" at bounding box center [432, 370] width 672 height 49
click at [567, 427] on p "If we're already too far down that road, we can flex and I'll let catering know!" at bounding box center [432, 419] width 672 height 16
click at [462, 369] on p "As a reminder, please have all decor, name cards, etc. in clearly labeled bins …" at bounding box center [432, 370] width 672 height 49
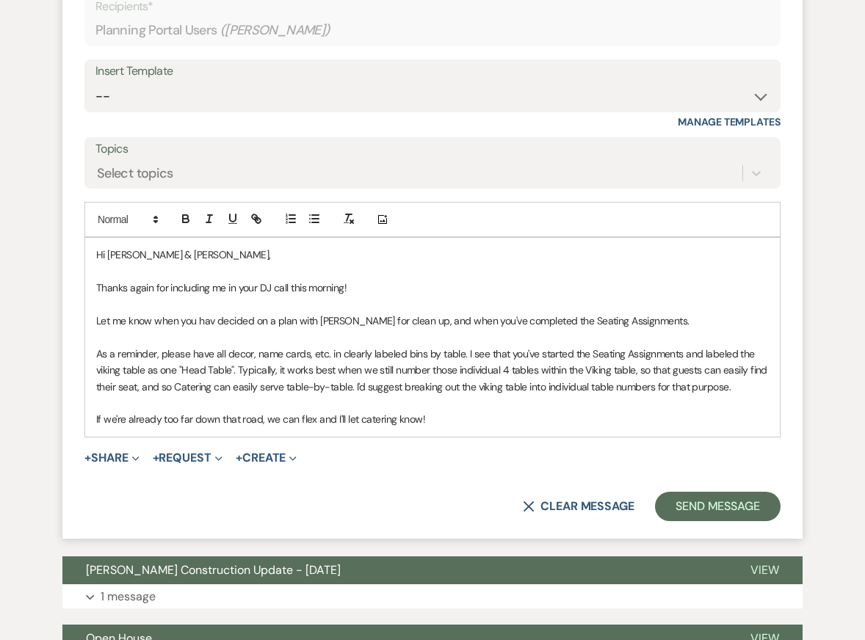
click at [471, 427] on p "If we're already too far down that road, we can flex and I'll let catering know!" at bounding box center [432, 419] width 672 height 16
click at [474, 313] on p at bounding box center [432, 305] width 672 height 16
click at [470, 427] on p "If we're already too far down that road, we can flex and I'll let catering know!" at bounding box center [432, 419] width 672 height 16
click at [683, 395] on p "As a reminder, please have all decor, name cards, etc. in clearly labeled bins …" at bounding box center [432, 370] width 672 height 49
click at [579, 427] on p "If we're already too far down that road, we can flex and I'll let catering know!" at bounding box center [432, 419] width 672 height 16
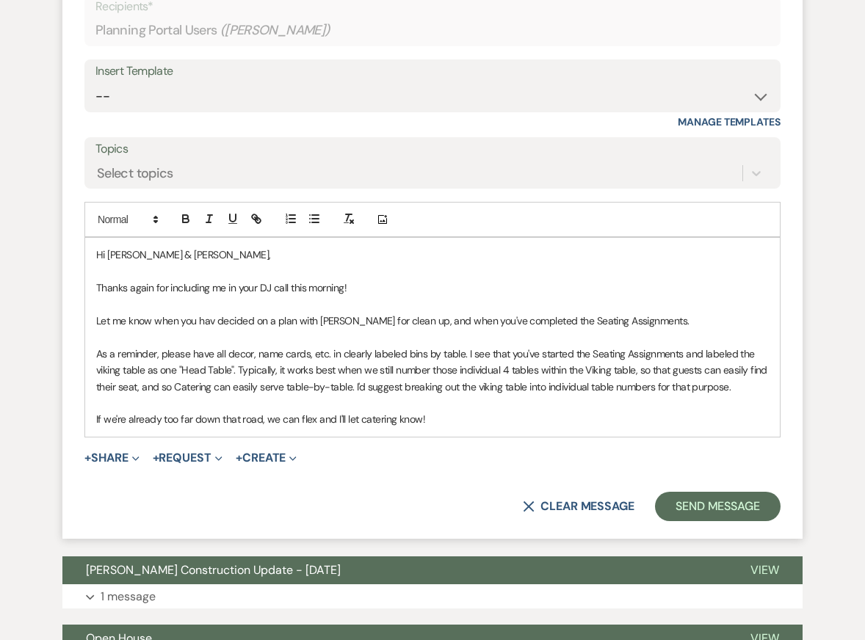
click at [360, 374] on p "As a reminder, please have all decor, name cards, etc. in clearly labeled bins …" at bounding box center [432, 370] width 672 height 49
click at [435, 427] on p "If we're already too far down that road, we can flex and I'll let catering know!" at bounding box center [432, 419] width 672 height 16
click at [431, 313] on p at bounding box center [432, 305] width 672 height 16
click at [464, 313] on p at bounding box center [432, 305] width 672 height 16
click at [460, 329] on p "Let me know when you hav decided on a plan with [PERSON_NAME] for clean up, and…" at bounding box center [432, 321] width 672 height 16
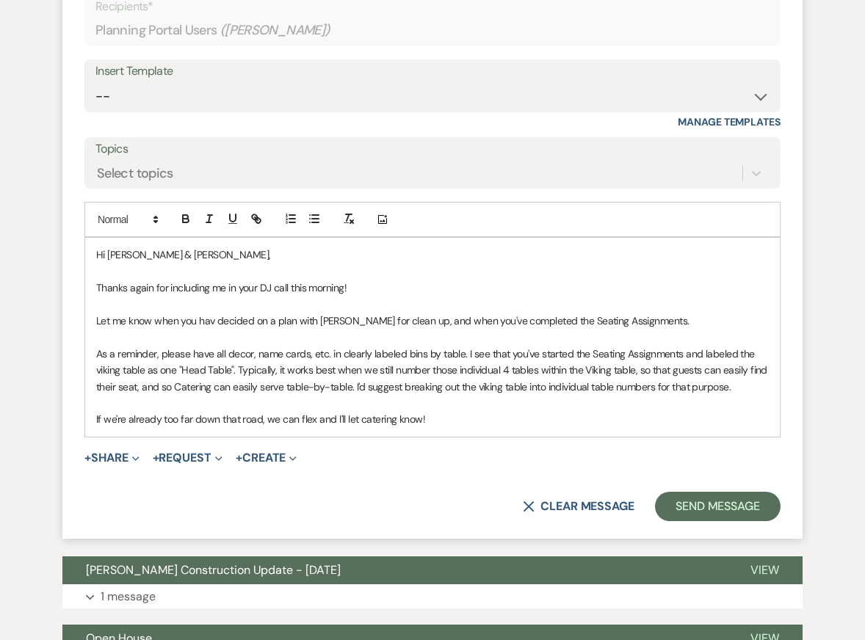
click at [643, 329] on p "Let me know when you hav decided on a plan with [PERSON_NAME] for clean up, and…" at bounding box center [432, 321] width 672 height 16
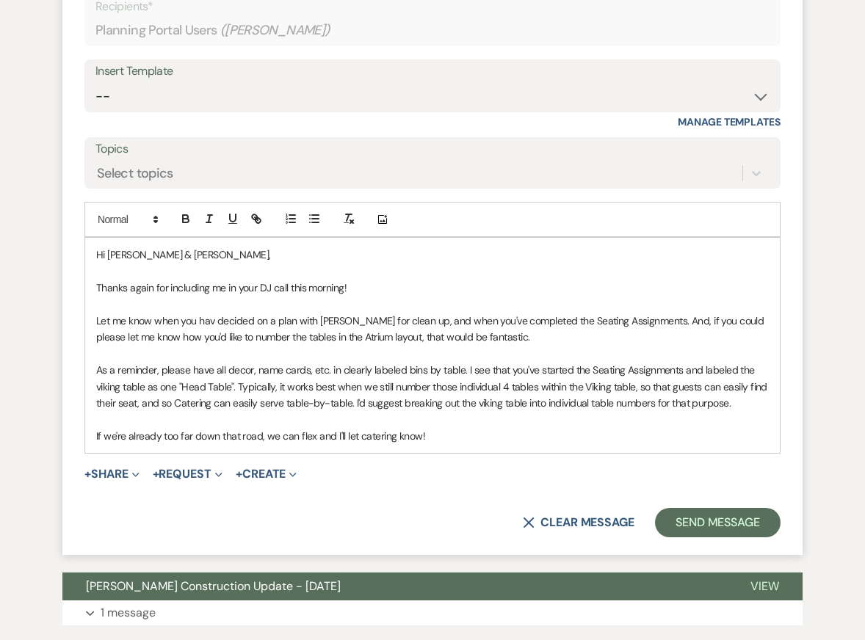
click at [487, 346] on p "Let me know when you hav decided on a plan with [PERSON_NAME] for clean up, and…" at bounding box center [432, 329] width 672 height 33
click at [515, 346] on p "Let me know when you hav decided on a plan with [PERSON_NAME] for clean up, and…" at bounding box center [432, 329] width 672 height 33
click at [503, 346] on p "Let me know when you hav decided on a plan with [PERSON_NAME] for clean up, and…" at bounding box center [432, 329] width 672 height 33
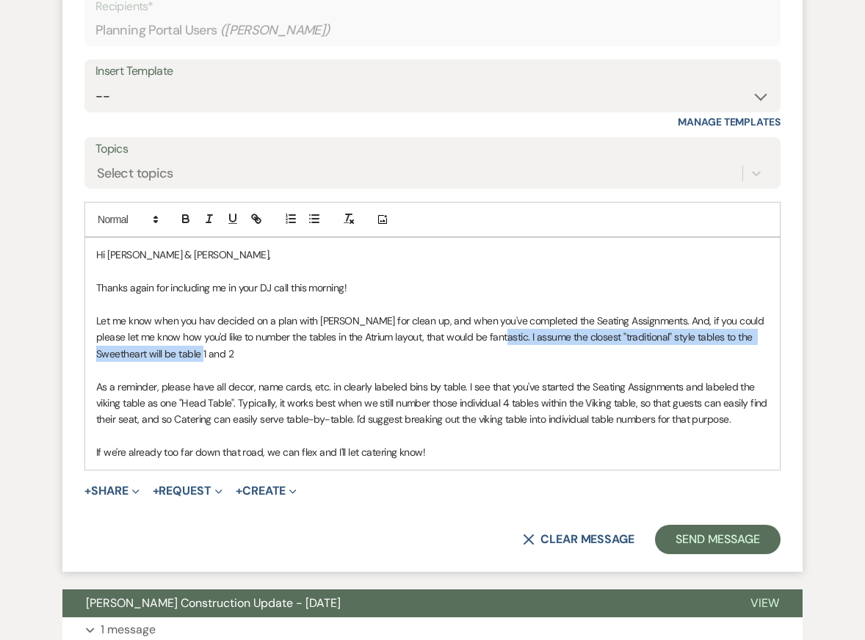
drag, startPoint x: 471, startPoint y: 366, endPoint x: 488, endPoint y: 356, distance: 20.4
click at [488, 356] on p "Let me know when you hav decided on a plan with [PERSON_NAME] for clean up, and…" at bounding box center [432, 337] width 672 height 49
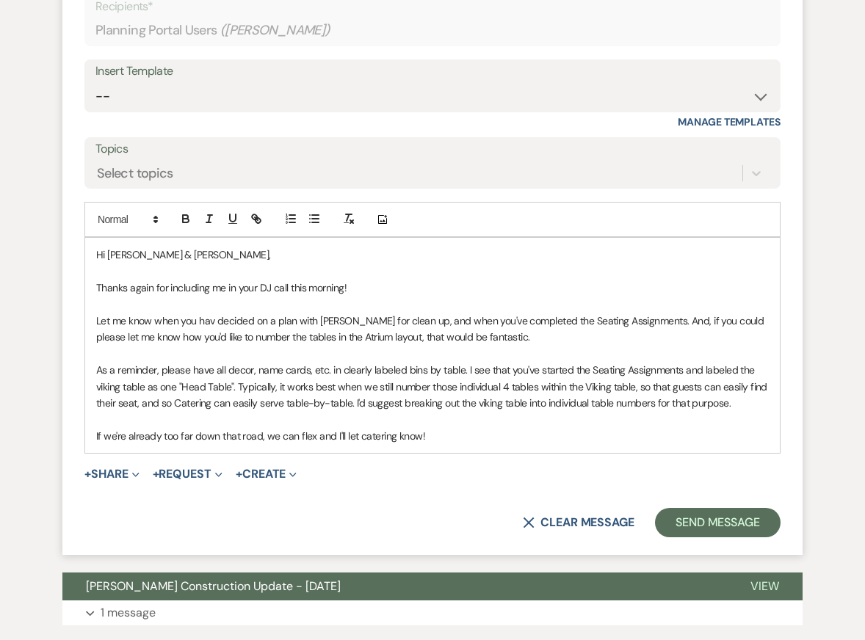
click at [551, 427] on p at bounding box center [432, 419] width 672 height 16
click at [556, 280] on p at bounding box center [432, 272] width 672 height 16
click at [562, 340] on p "Let me know when you hav decided on a plan with [PERSON_NAME] for clean up, and…" at bounding box center [432, 329] width 672 height 33
click at [574, 400] on p "As a reminder, please have all decor, name cards, etc. in clearly labeled bins …" at bounding box center [432, 386] width 672 height 49
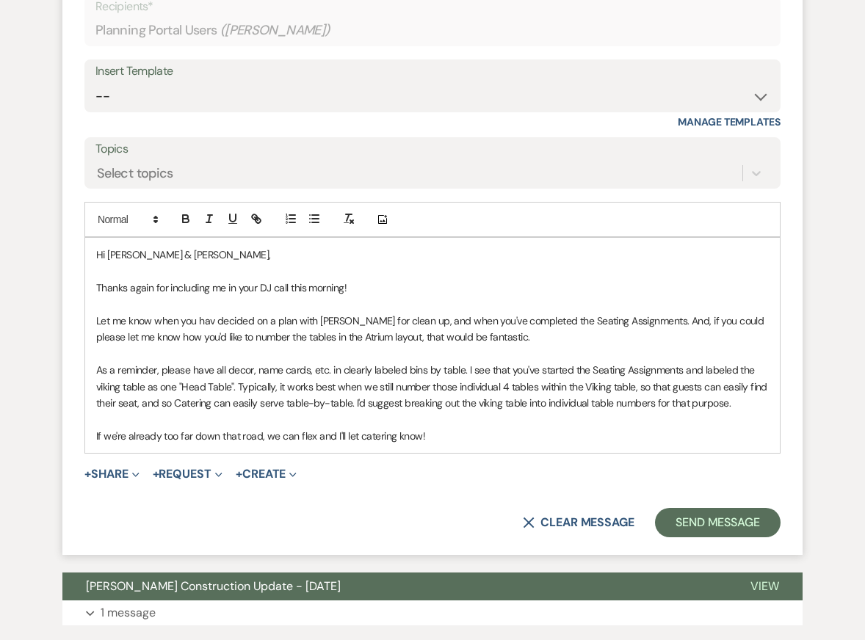
click at [576, 427] on p at bounding box center [432, 419] width 672 height 16
click at [504, 280] on p at bounding box center [432, 272] width 672 height 16
click at [518, 362] on p at bounding box center [432, 354] width 672 height 16
click at [518, 411] on p "As a reminder, please have all decor, name cards, etc. in clearly labeled bins …" at bounding box center [432, 386] width 672 height 49
click at [517, 444] on p "If we're already too far down that road, we can flex and I'll let catering know!" at bounding box center [432, 436] width 672 height 16
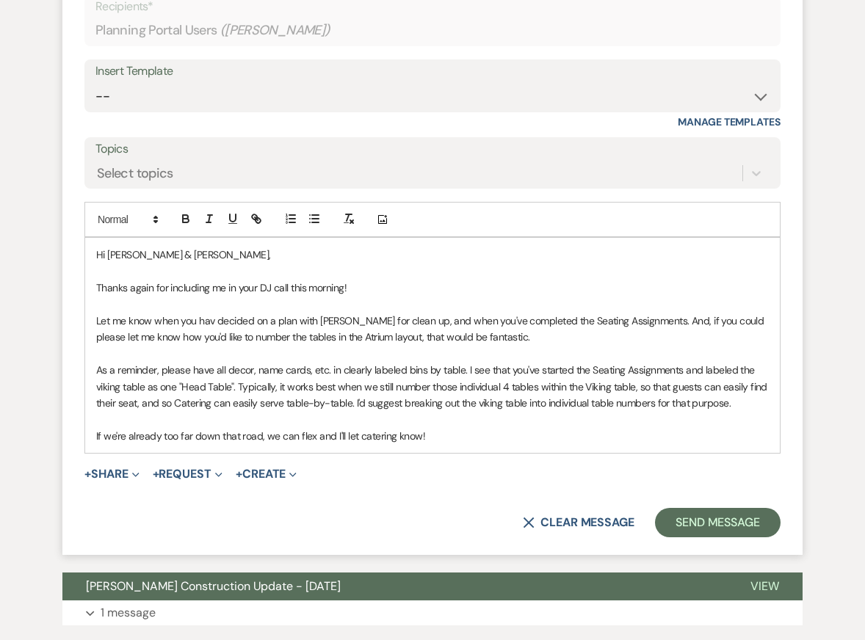
click at [468, 280] on p at bounding box center [432, 272] width 672 height 16
click at [468, 364] on div "Hi [PERSON_NAME] & [PERSON_NAME], Thanks again for including me in your DJ call…" at bounding box center [432, 345] width 694 height 215
click at [472, 411] on p "As a reminder, please have all decor, name cards, etc. in clearly labeled bins …" at bounding box center [432, 386] width 672 height 49
click at [462, 391] on p "As a reminder, please have all decor, name cards, etc. in clearly labeled bins …" at bounding box center [432, 386] width 672 height 49
click at [170, 387] on p "As a reminder, please have all decor, name cards, etc. in clearly labeled bins …" at bounding box center [432, 386] width 672 height 49
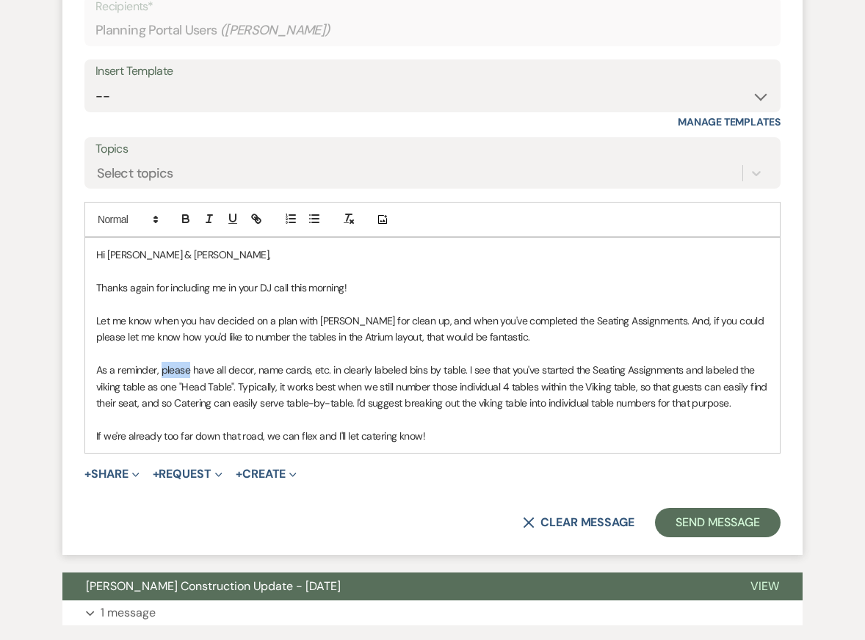
click at [170, 387] on p "As a reminder, please have all decor, name cards, etc. in clearly labeled bins …" at bounding box center [432, 386] width 672 height 49
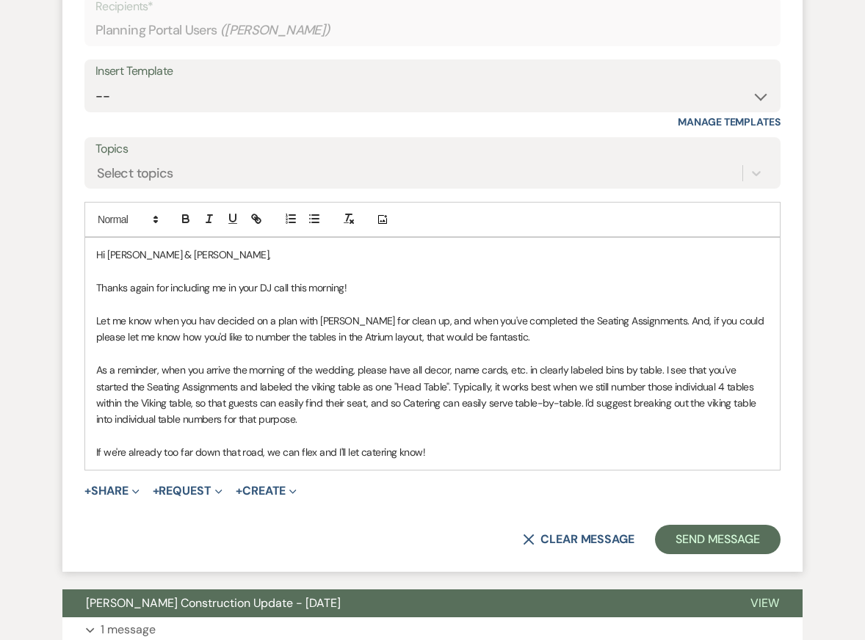
click at [289, 346] on p "Let me know when you hav decided on a plan with [PERSON_NAME] for clean up, and…" at bounding box center [432, 329] width 672 height 33
click at [422, 405] on p "As a reminder, when you arrive the morning of the wedding, please have all deco…" at bounding box center [432, 395] width 672 height 66
click at [510, 428] on p "As a reminder, when you arrive the morning of the wedding, please have all deco…" at bounding box center [432, 395] width 672 height 66
click at [543, 444] on p at bounding box center [432, 436] width 672 height 16
click at [612, 393] on p "As a reminder, when you arrive the morning of the wedding, please have all deco…" at bounding box center [432, 395] width 672 height 66
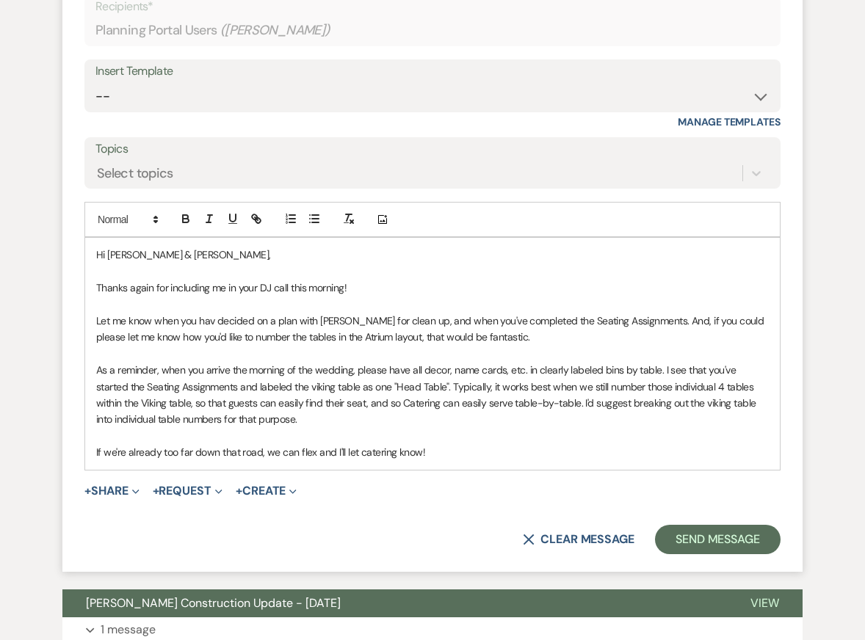
click at [656, 392] on p "As a reminder, when you arrive the morning of the wedding, please have all deco…" at bounding box center [432, 395] width 672 height 66
click at [675, 334] on p "Let me know when you hav decided on a plan with [PERSON_NAME] for clean up, and…" at bounding box center [432, 329] width 672 height 33
click at [675, 421] on p "As a reminder, when you arrive the morning of the wedding, please have all deco…" at bounding box center [432, 395] width 672 height 66
click at [673, 444] on p at bounding box center [432, 436] width 672 height 16
click at [658, 387] on p "As a reminder, when you arrive the morning of the wedding, please have all deco…" at bounding box center [432, 395] width 672 height 66
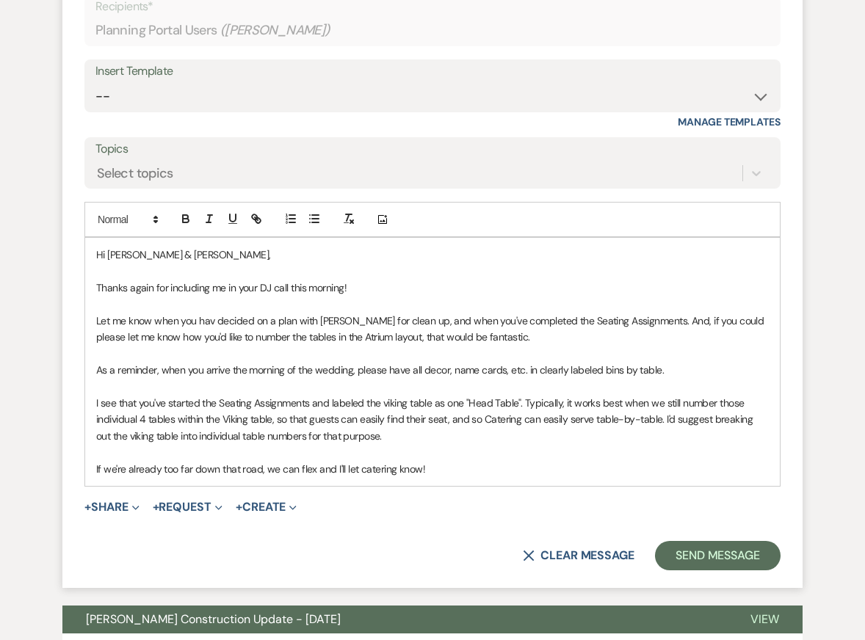
click at [369, 296] on p "Thanks again for including me in your DJ call this morning!" at bounding box center [432, 288] width 672 height 16
drag, startPoint x: 689, startPoint y: 393, endPoint x: 37, endPoint y: 393, distance: 651.9
copy p "As a reminder, when you arrive the morning of the wedding, please have all deco…"
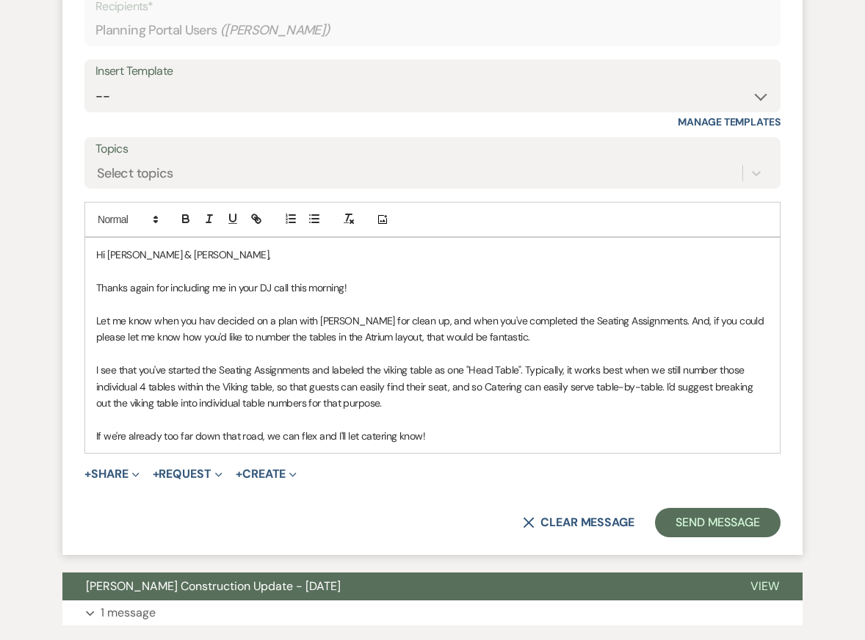
click at [356, 280] on p at bounding box center [432, 272] width 672 height 16
click at [413, 405] on p "I see that you've started the Seating Assignments and labeled the viking table …" at bounding box center [432, 386] width 672 height 49
click at [461, 427] on p at bounding box center [432, 419] width 672 height 16
click at [501, 396] on p "I see that you've started the Seating Assignments and labeled the viking table …" at bounding box center [432, 386] width 672 height 49
click at [496, 411] on p "I see that you've started the Seating Assignments and labeled the viking table …" at bounding box center [432, 386] width 672 height 49
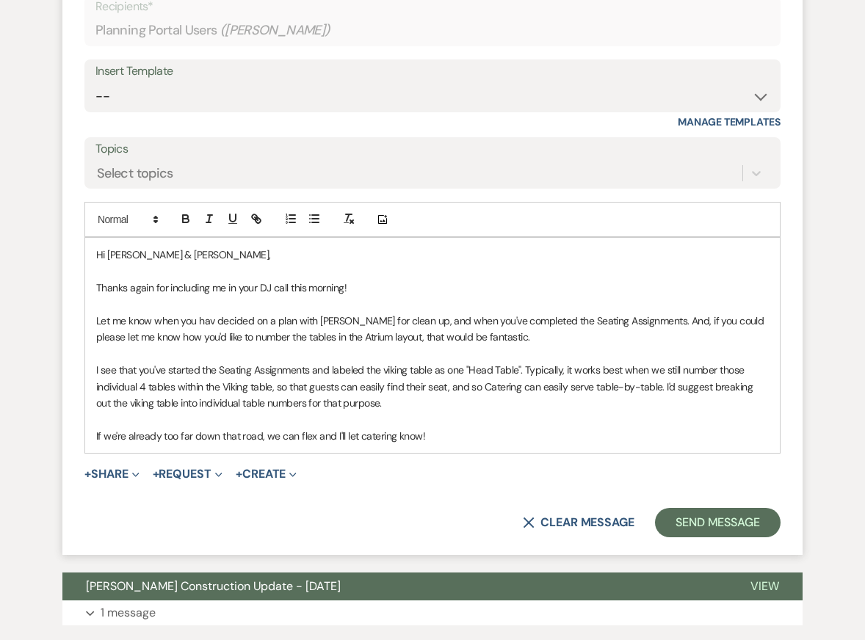
click at [496, 427] on p at bounding box center [432, 419] width 672 height 16
click at [496, 444] on p "If we're already too far down that road, we can flex and I'll let catering know!" at bounding box center [432, 436] width 672 height 16
click at [484, 407] on p "I see that you've started the Seating Assignments and labeled the viking table …" at bounding box center [432, 386] width 672 height 49
click at [484, 411] on p "I see that you've started the Seating Assignments and labeled the viking table …" at bounding box center [432, 386] width 672 height 49
click at [463, 444] on p "If we're already too far down that road, we can flex and I'll let catering know!" at bounding box center [432, 436] width 672 height 16
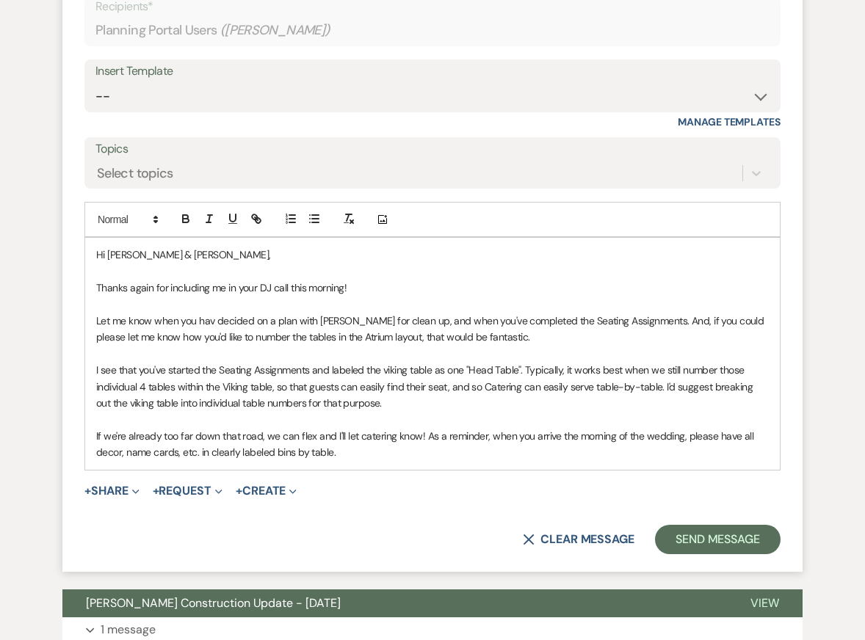
click at [422, 456] on p "If we're already too far down that road, we can flex and I'll let catering know…" at bounding box center [432, 444] width 672 height 33
click at [480, 362] on p at bounding box center [432, 354] width 672 height 16
click at [502, 457] on p "If we're already too far down that road, we can flex and I'll let catering know…" at bounding box center [432, 444] width 672 height 33
click at [445, 461] on p "If we're already too far down that road, we can flex and I'll let catering know…" at bounding box center [432, 444] width 672 height 33
click at [96, 461] on p "If we're already too far down that road, we can flex and I'll let catering know…" at bounding box center [432, 444] width 672 height 33
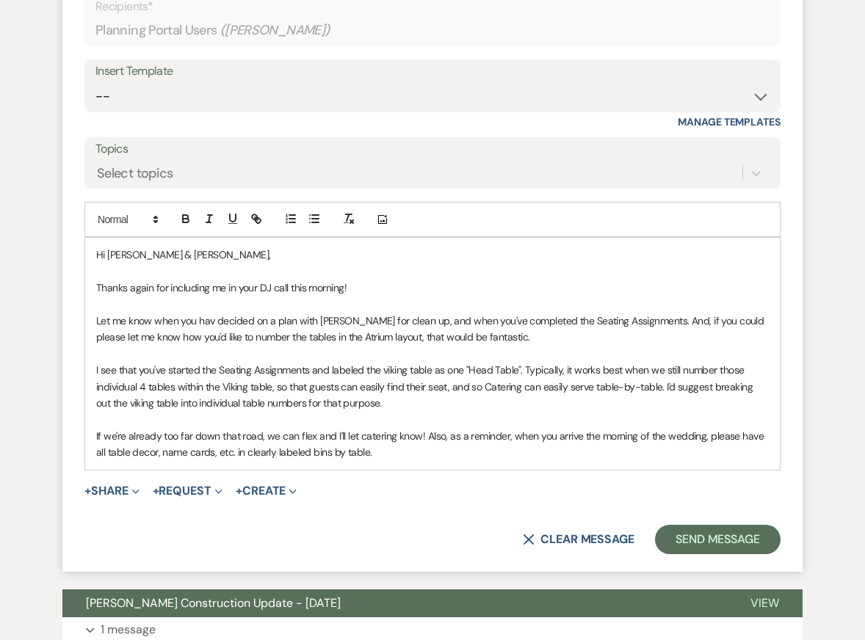
click at [246, 346] on p "Let me know when you hav decided on a plan with [PERSON_NAME] for clean up, and…" at bounding box center [432, 329] width 672 height 33
click at [385, 461] on p "If we're already too far down that road, we can flex and I'll let catering know…" at bounding box center [432, 444] width 672 height 33
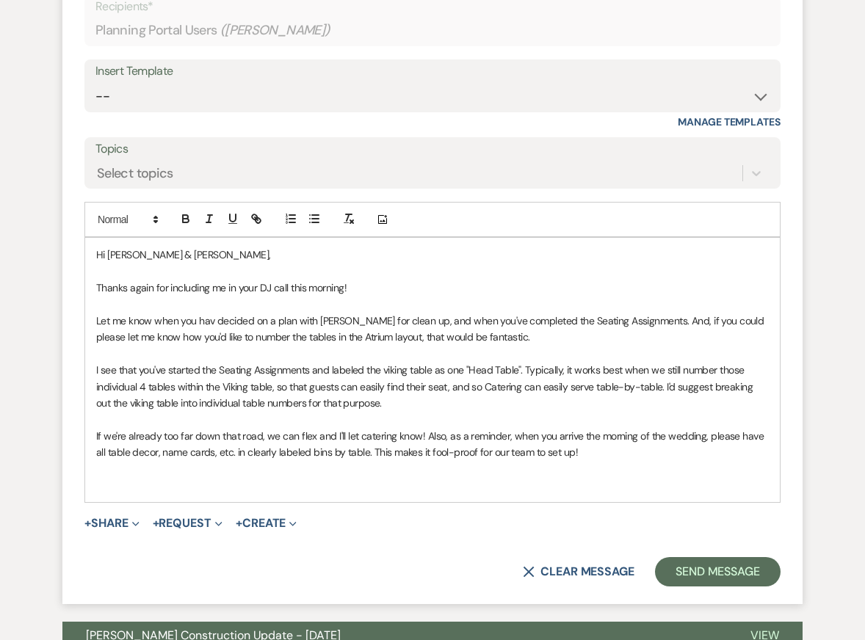
click at [533, 346] on p "Let me know when you hav decided on a plan with [PERSON_NAME] for clean up, and…" at bounding box center [432, 329] width 672 height 33
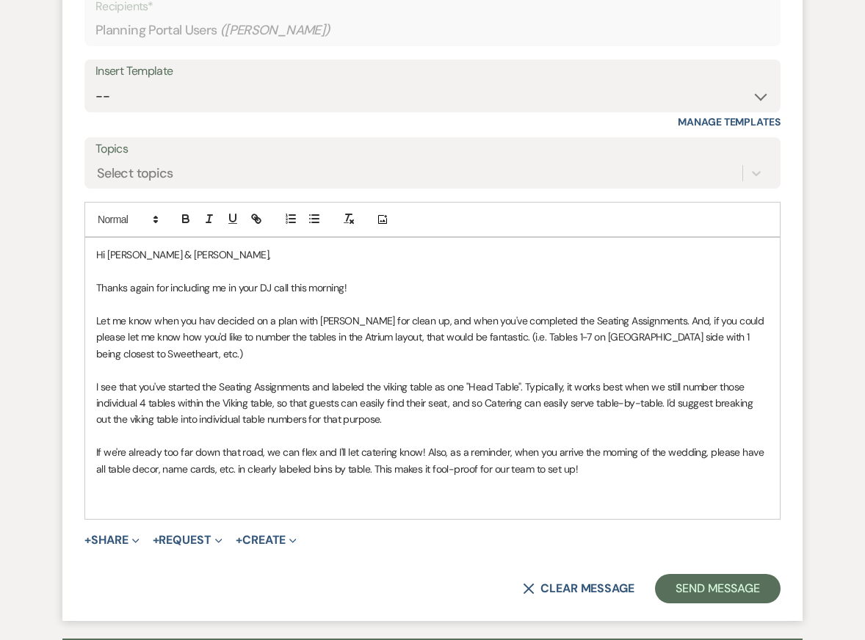
click at [534, 263] on p "Hi [PERSON_NAME] & [PERSON_NAME]," at bounding box center [432, 255] width 672 height 16
click at [547, 428] on p "I see that you've started the Seating Assignments and labeled the viking table …" at bounding box center [432, 403] width 672 height 49
click at [567, 477] on p "If we're already too far down that road, we can flex and I'll let catering know…" at bounding box center [432, 460] width 672 height 33
click at [565, 378] on p at bounding box center [432, 370] width 672 height 16
click at [567, 477] on p "If we're already too far down that road, we can flex and I'll let catering know…" at bounding box center [432, 460] width 672 height 33
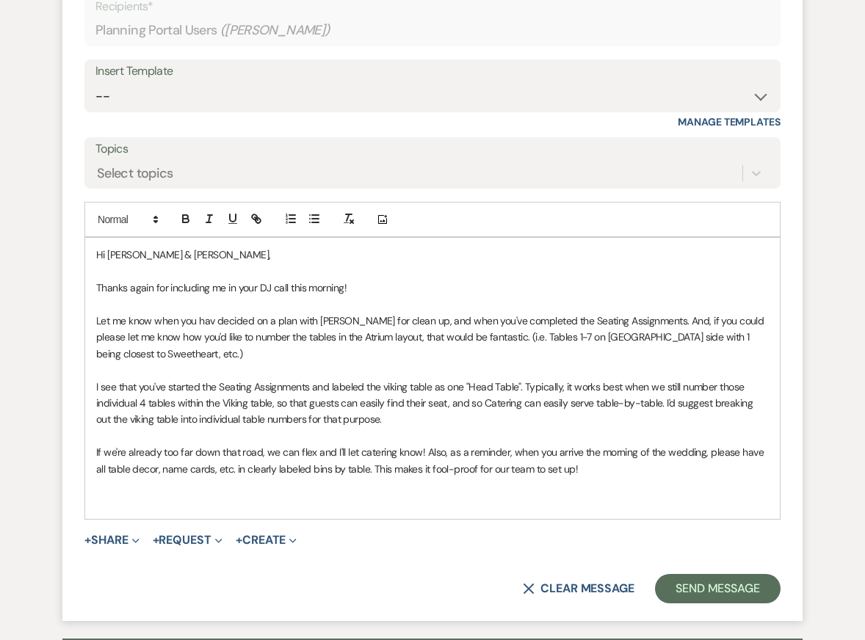
click at [199, 349] on p "Let me know when you hav decided on a plan with [PERSON_NAME] for clean up, and…" at bounding box center [432, 337] width 672 height 49
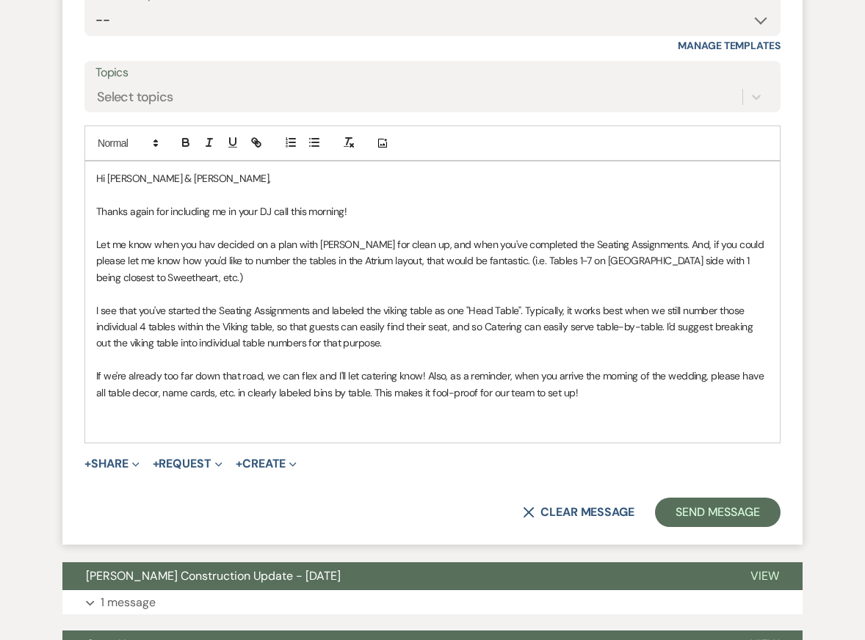
scroll to position [7757, 0]
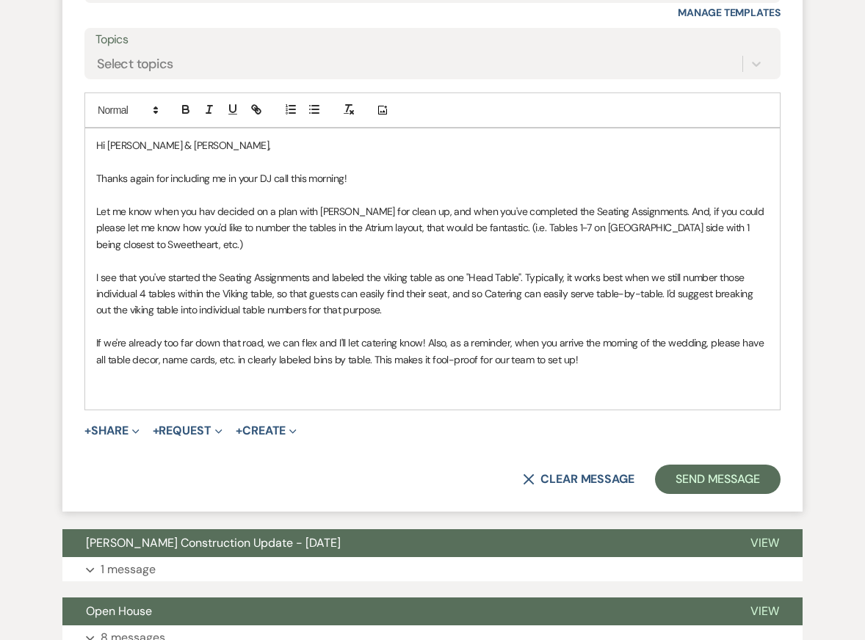
click at [201, 238] on p "Let me know when you hav decided on a plan with [PERSON_NAME] for clean up, and…" at bounding box center [432, 227] width 672 height 49
click at [201, 269] on p at bounding box center [432, 261] width 672 height 16
click at [236, 353] on p "If we're already too far down that road, we can flex and I'll let catering know…" at bounding box center [432, 351] width 672 height 33
click at [347, 186] on p "Thanks again for including me in your DJ call this morning!" at bounding box center [432, 178] width 672 height 16
click at [481, 247] on p "Let me know when you hav decided on a plan with [PERSON_NAME] for clean up, and…" at bounding box center [432, 227] width 672 height 49
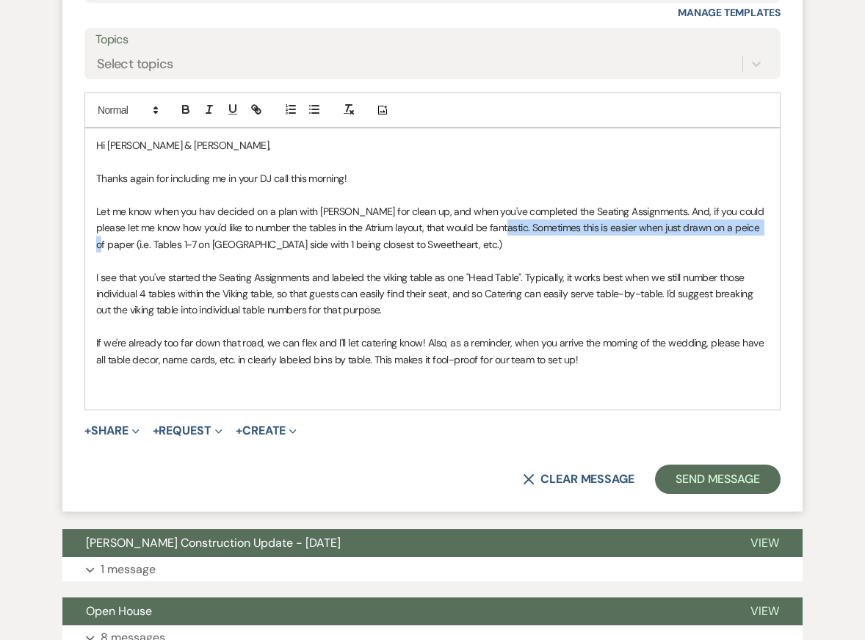
drag, startPoint x: 489, startPoint y: 244, endPoint x: 755, endPoint y: 246, distance: 266.5
click at [683, 245] on p "Let me know when you hav decided on a plan with [PERSON_NAME] for clean up, and…" at bounding box center [432, 227] width 672 height 49
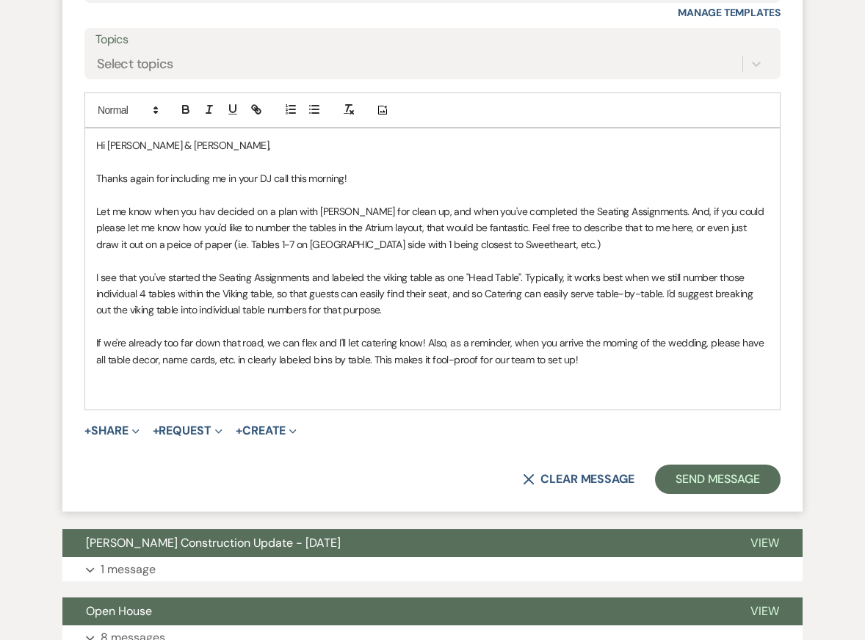
click at [112, 253] on p "Let me know when you hav decided on a plan with [PERSON_NAME] for clean up, and…" at bounding box center [432, 227] width 672 height 49
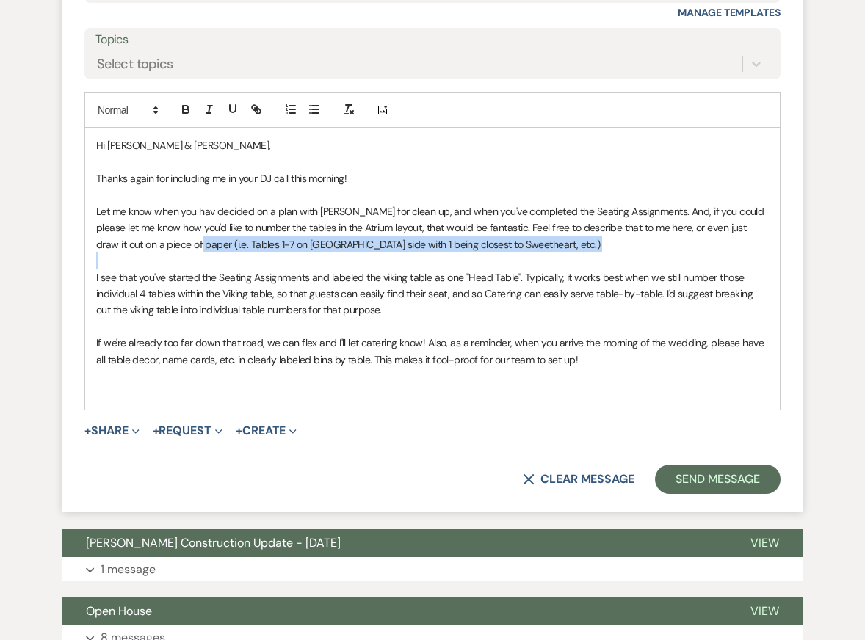
drag, startPoint x: 170, startPoint y: 264, endPoint x: 498, endPoint y: 274, distance: 329.0
click at [498, 274] on div "Hi [PERSON_NAME] & [PERSON_NAME], Thanks again for including me in your DJ call…" at bounding box center [432, 268] width 694 height 280
copy p "(i.e. Tables 1-7 on [GEOGRAPHIC_DATA] side with 1 being closest to Sweetheart, …"
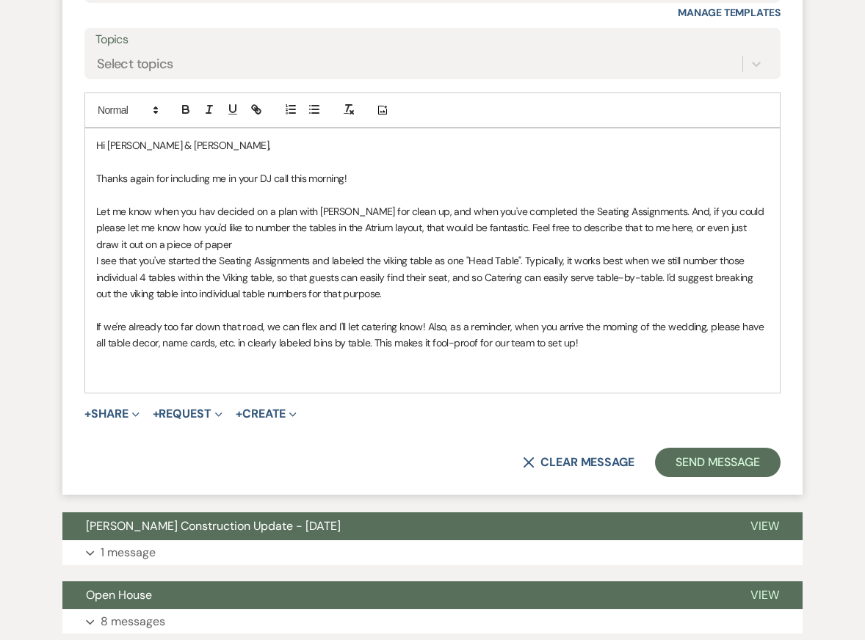
click at [648, 248] on p "Let me know when you hav decided on a plan with [PERSON_NAME] for clean up, and…" at bounding box center [432, 227] width 672 height 49
click at [344, 253] on p "Let me know when you hav decided on a plan with [PERSON_NAME] for clean up, and…" at bounding box center [432, 227] width 672 height 49
click at [562, 253] on p "Let me know when you hav decided on a plan with [PERSON_NAME] for clean up, and…" at bounding box center [432, 227] width 672 height 49
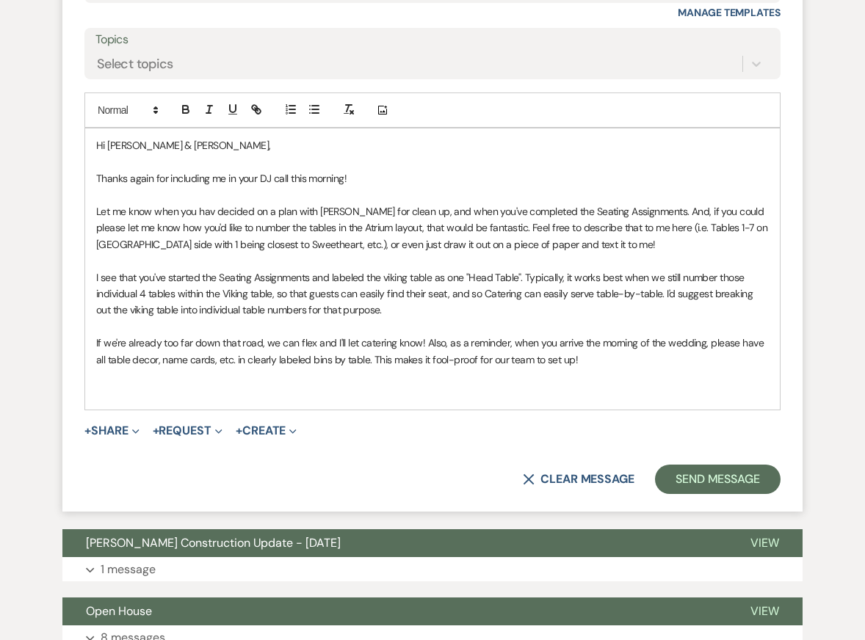
click at [482, 319] on p "I see that you've started the Seating Assignments and labeled the viking table …" at bounding box center [432, 293] width 672 height 49
click at [546, 368] on p "If we're already too far down that road, we can flex and I'll let catering know…" at bounding box center [432, 351] width 672 height 33
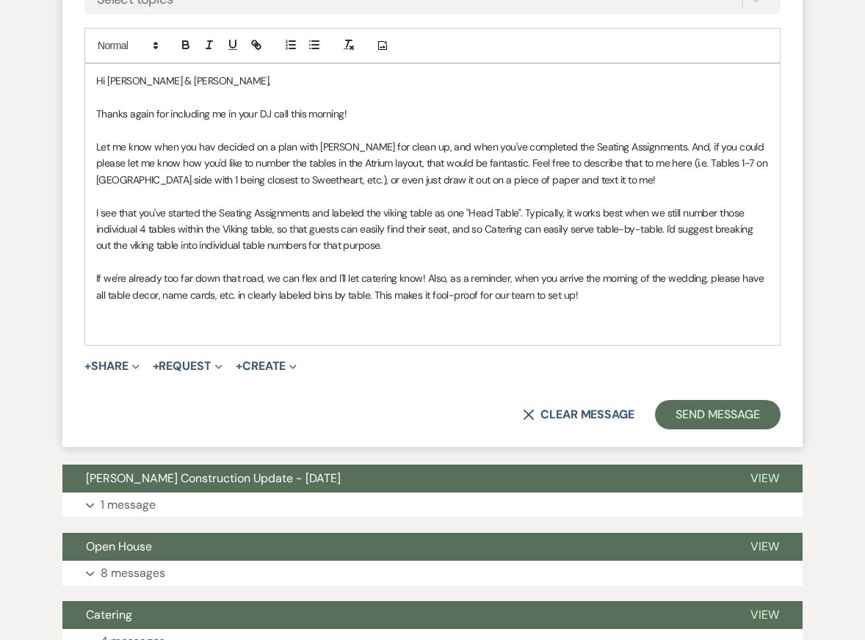
scroll to position [7821, 0]
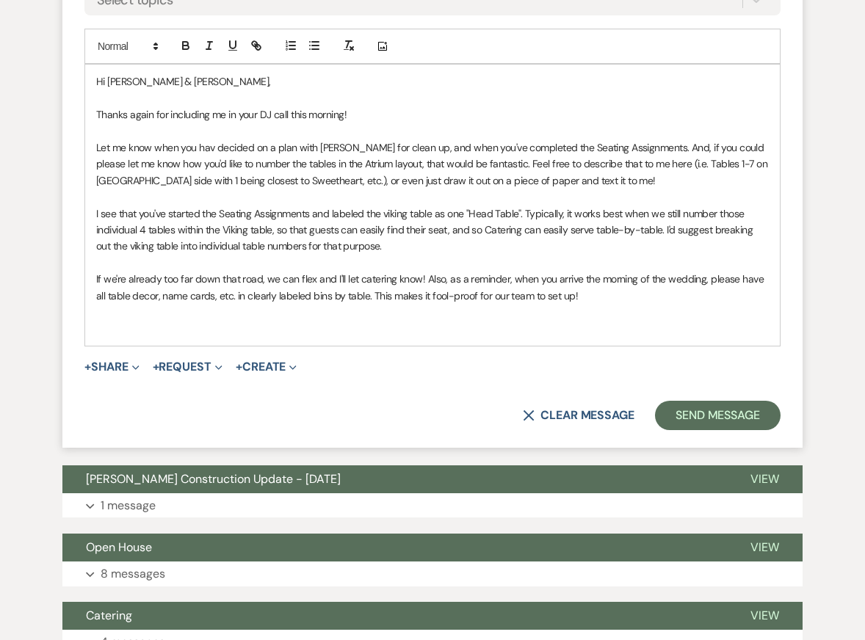
click at [200, 251] on p "I see that you've started the Seating Assignments and labeled the viking table …" at bounding box center [432, 230] width 672 height 49
click at [228, 271] on p at bounding box center [432, 263] width 672 height 16
click at [489, 250] on p "I see that you've started the Seating Assignments and labeled the viking table …" at bounding box center [432, 230] width 672 height 49
click at [487, 207] on div "Hi [PERSON_NAME] & [PERSON_NAME], Thanks again for including me in your DJ call…" at bounding box center [432, 205] width 694 height 280
click at [528, 320] on p at bounding box center [432, 312] width 672 height 16
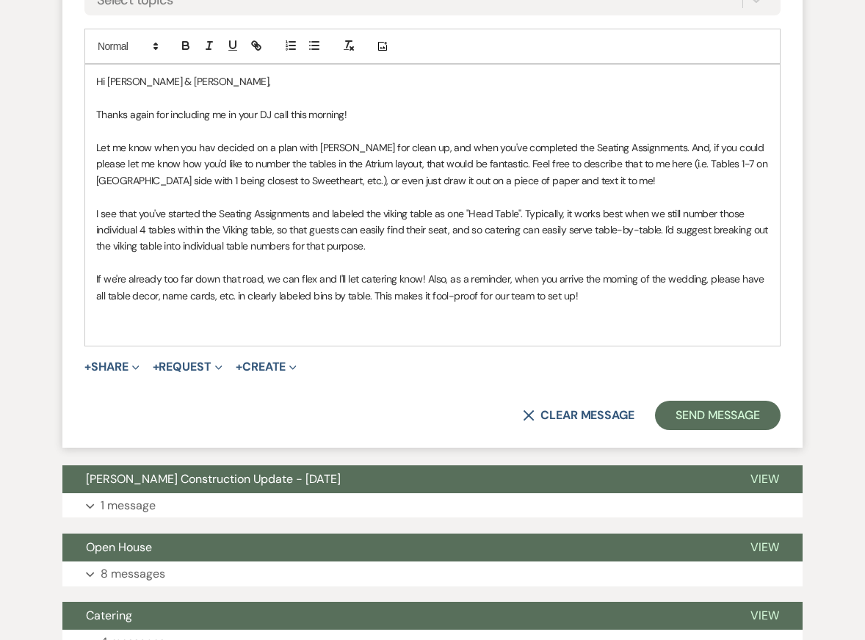
click at [602, 320] on p at bounding box center [432, 312] width 672 height 16
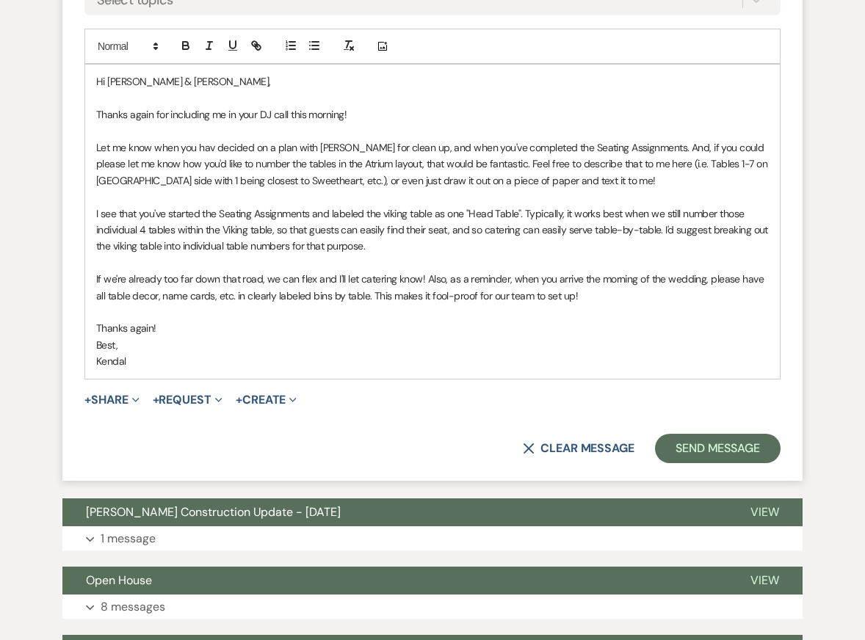
click at [439, 297] on p "If we're already too far down that road, we can flex and I'll let catering know…" at bounding box center [432, 287] width 672 height 33
click at [601, 320] on p at bounding box center [432, 312] width 672 height 16
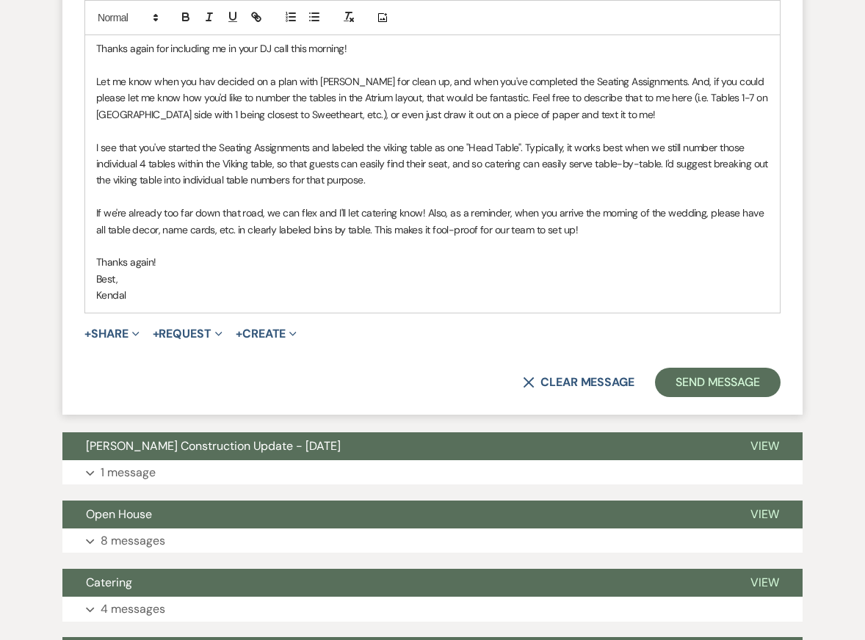
scroll to position [7897, 0]
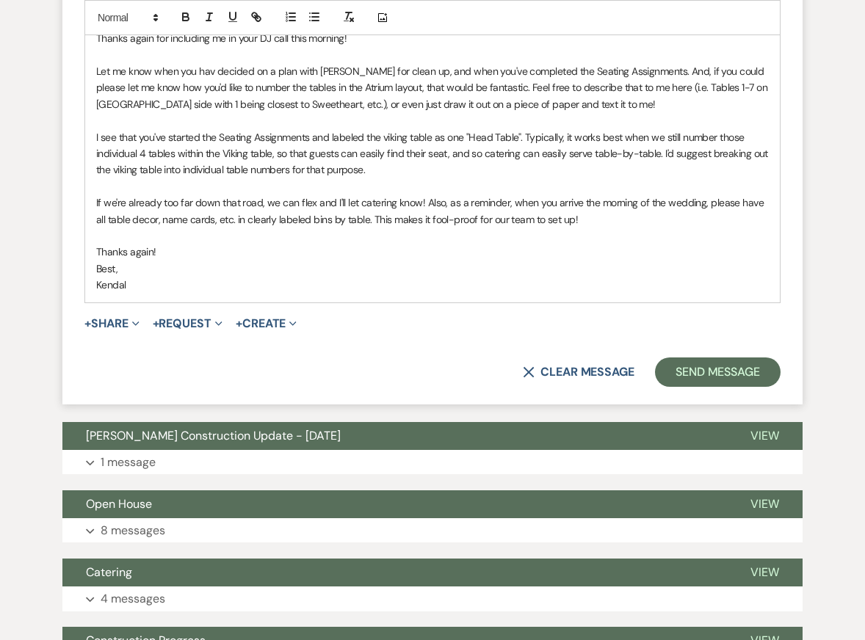
click at [593, 228] on p "If we're already too far down that road, we can flex and I'll let catering know…" at bounding box center [432, 211] width 672 height 33
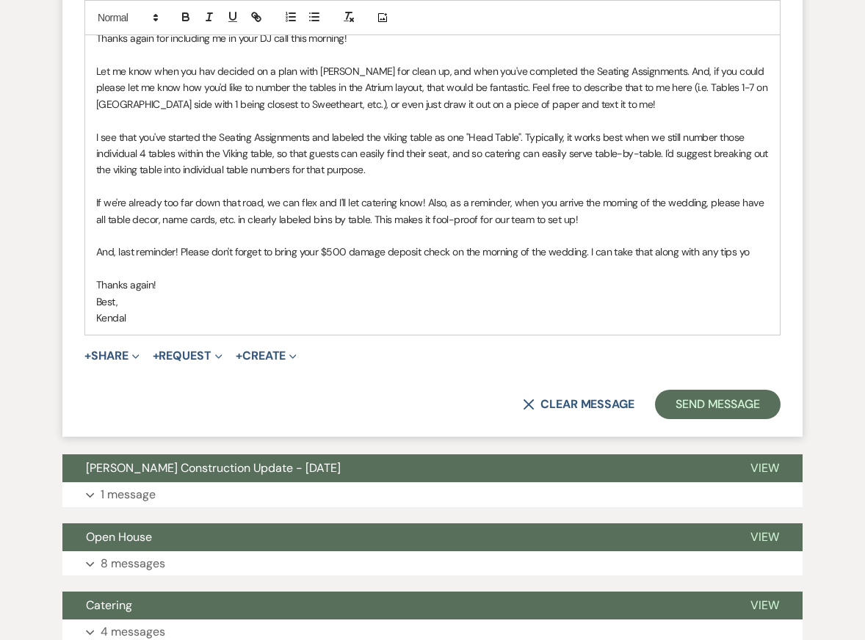
drag, startPoint x: 755, startPoint y: 269, endPoint x: 744, endPoint y: 273, distance: 11.9
click at [683, 260] on p "And, last reminder! Please don't forget to bring your $500 damage deposit check…" at bounding box center [432, 252] width 672 height 16
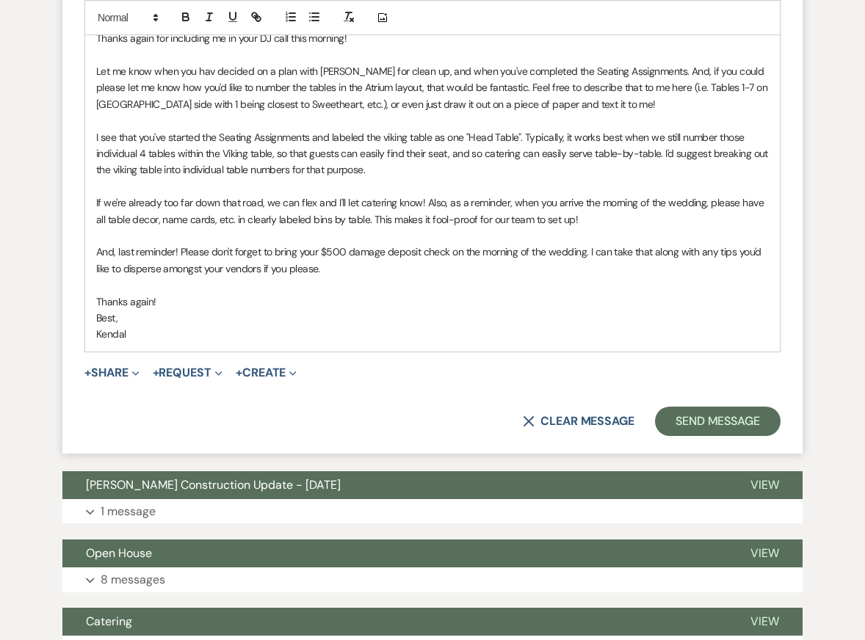
click at [583, 271] on p "And, last reminder! Please don't forget to bring your $500 damage deposit check…" at bounding box center [432, 260] width 672 height 33
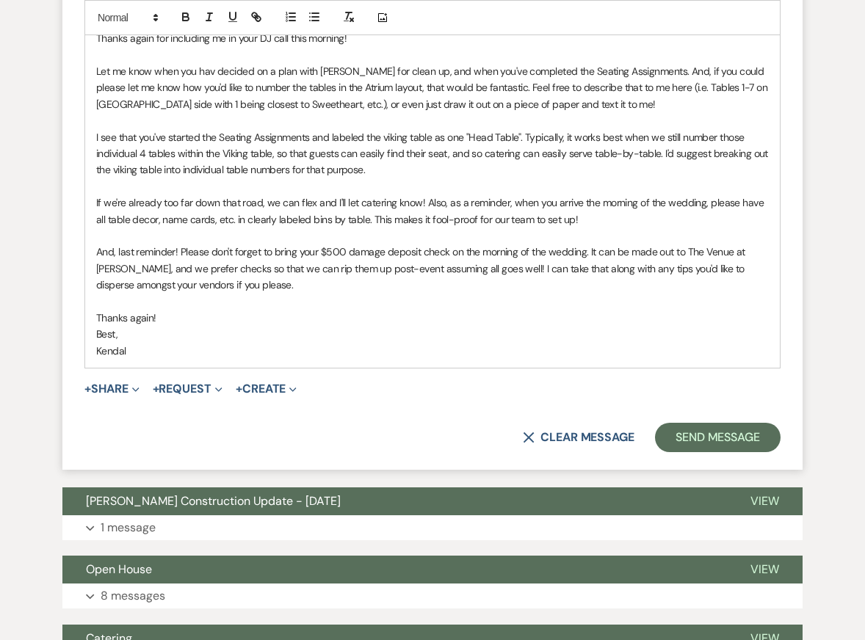
click at [517, 310] on p at bounding box center [432, 302] width 672 height 16
click at [342, 293] on p "And, last reminder! Please don't forget to bring your $500 damage deposit check…" at bounding box center [432, 268] width 672 height 49
click at [257, 226] on p "If we're already too far down that road, we can flex and I'll let catering know…" at bounding box center [432, 211] width 672 height 33
click at [287, 326] on p "Thanks again!" at bounding box center [432, 318] width 672 height 16
click at [404, 222] on p "If we're already too far down that road, we can flex and I'll let catering know…" at bounding box center [432, 211] width 672 height 33
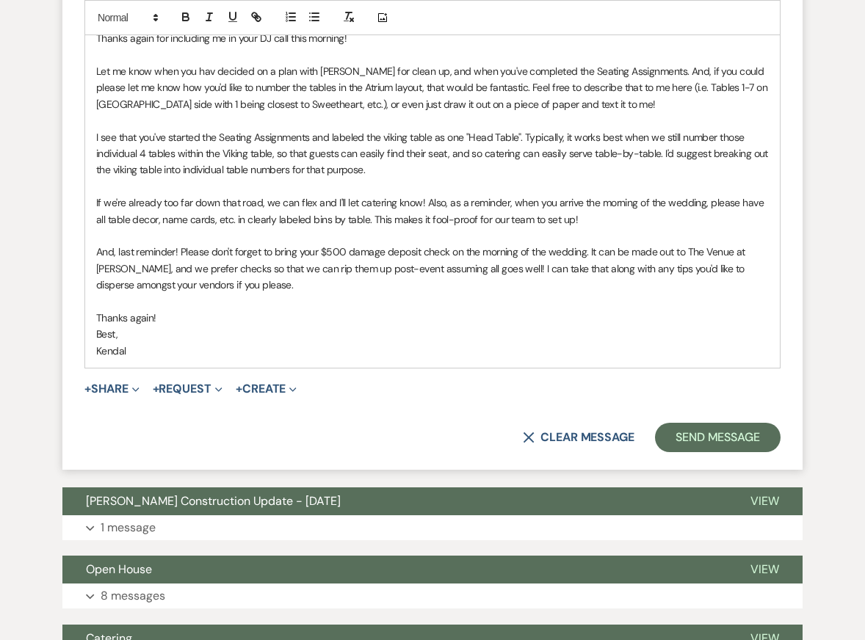
click at [476, 342] on p "Best," at bounding box center [432, 334] width 672 height 16
click at [683, 287] on p "And, last reminder! Please don't forget to bring your $500 damage deposit check…" at bounding box center [432, 268] width 672 height 49
click at [576, 159] on p "I see that you've started the Seating Assignments and labeled the viking table …" at bounding box center [432, 153] width 672 height 49
click at [460, 310] on p at bounding box center [432, 302] width 672 height 16
click at [460, 342] on p "Best," at bounding box center [432, 334] width 672 height 16
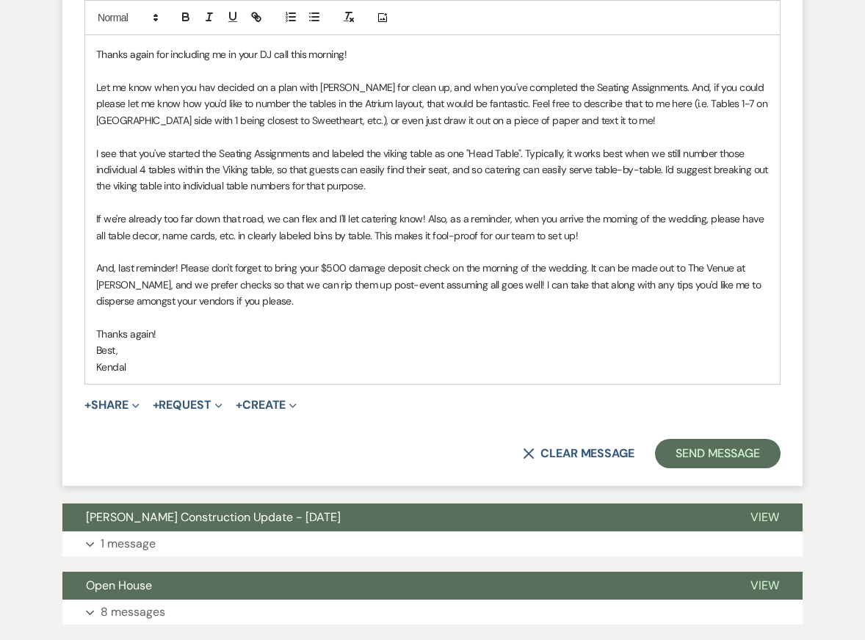
scroll to position [7883, 0]
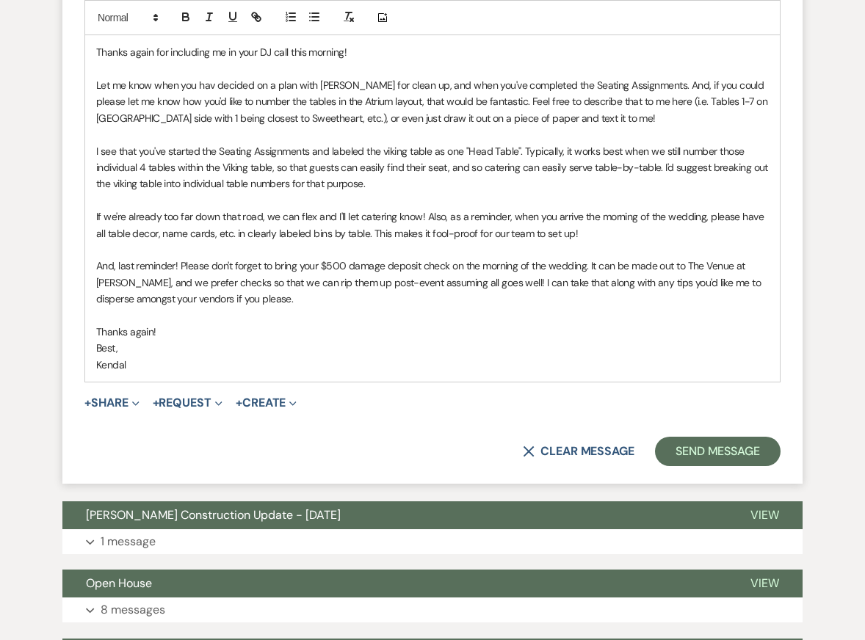
click at [380, 77] on p at bounding box center [432, 69] width 672 height 16
click at [396, 192] on p "I see that you've started the Seating Assignments and labeled the viking table …" at bounding box center [432, 167] width 672 height 49
click at [416, 307] on p "And, last reminder! Please don't forget to bring your $500 damage deposit check…" at bounding box center [432, 282] width 672 height 49
click at [422, 356] on p "Best," at bounding box center [432, 348] width 672 height 16
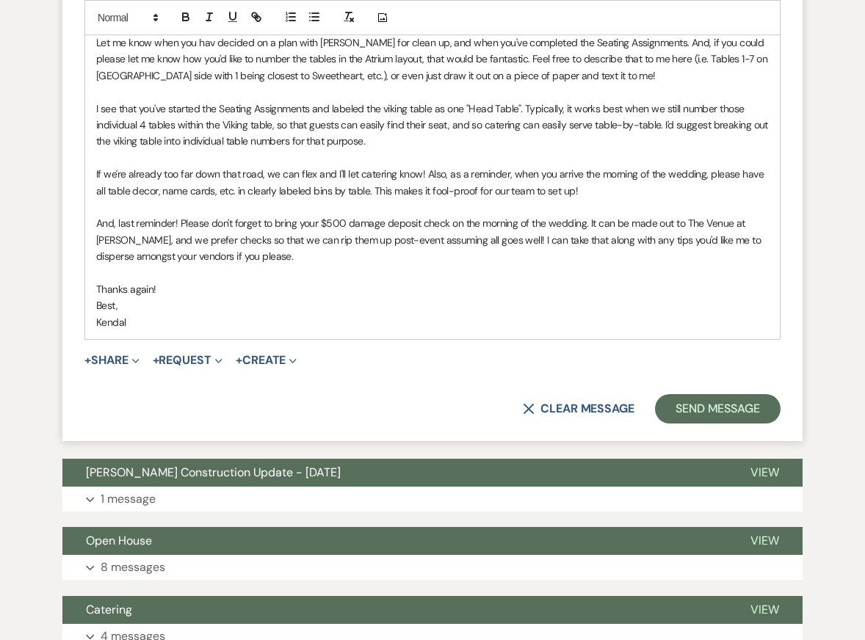
scroll to position [7927, 0]
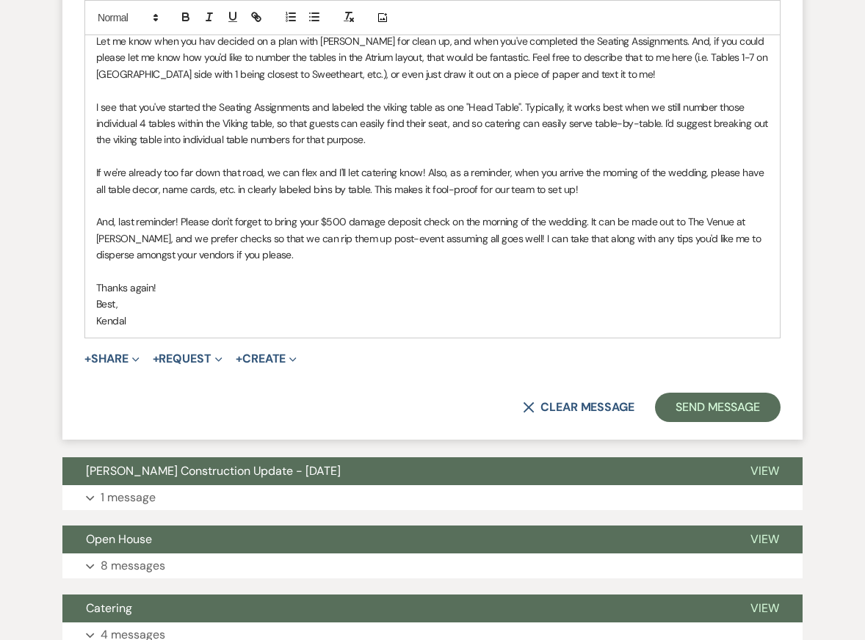
click at [408, 263] on p "And, last reminder! Please don't forget to bring your $500 damage deposit check…" at bounding box center [432, 238] width 672 height 49
click at [413, 296] on p "Thanks again!" at bounding box center [432, 288] width 672 height 16
click at [422, 312] on p "Best," at bounding box center [432, 304] width 672 height 16
click at [391, 82] on p "Let me know when you hav decided on a plan with [PERSON_NAME] for clean up, and…" at bounding box center [432, 57] width 672 height 49
click at [394, 296] on p "Thanks again!" at bounding box center [432, 288] width 672 height 16
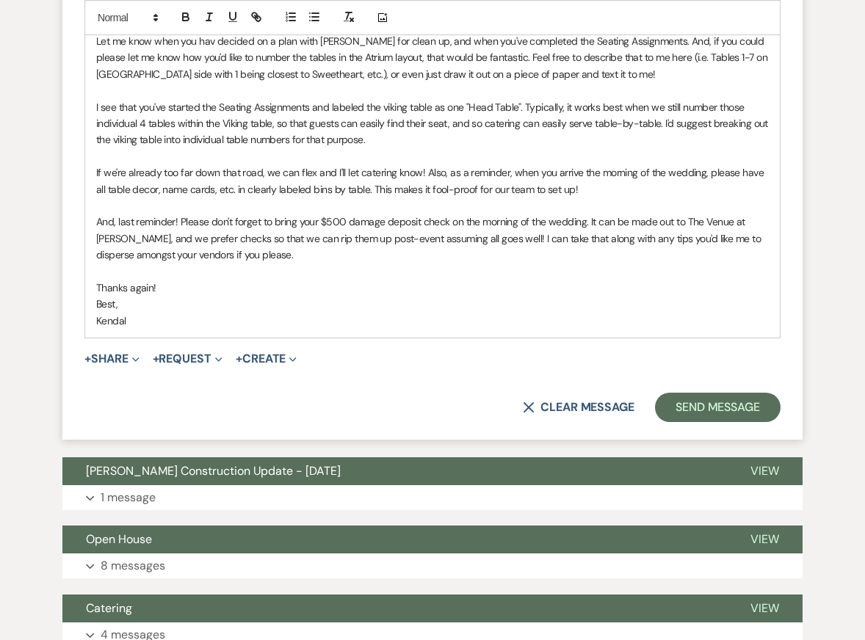
click at [396, 329] on p "Kendal" at bounding box center [432, 321] width 672 height 16
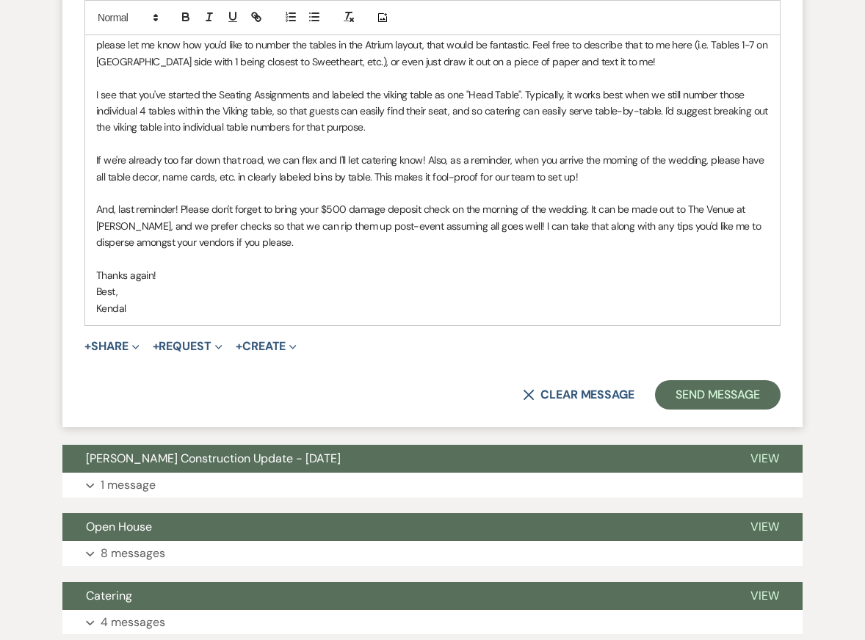
scroll to position [7943, 0]
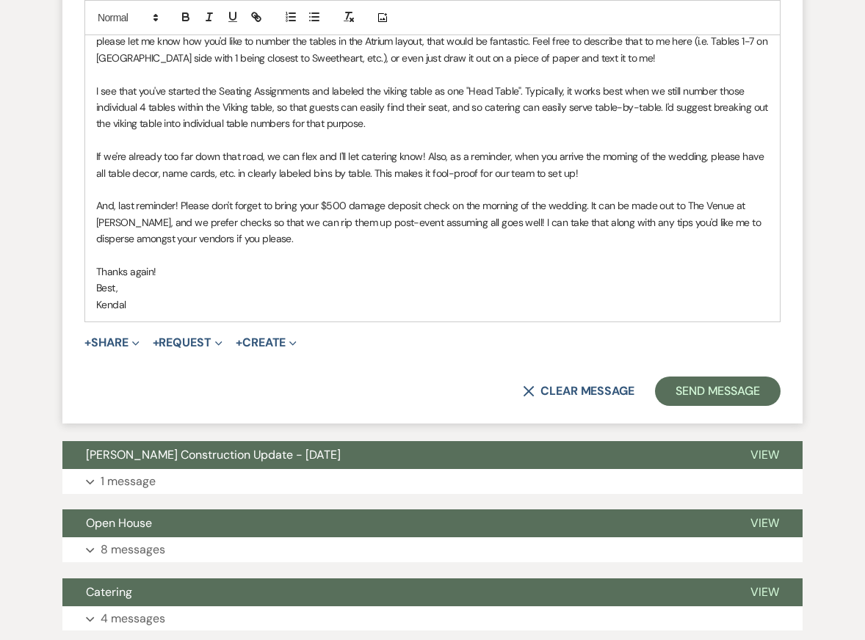
click at [314, 128] on p "I see that you've started the Seating Assignments and labeled the viking table …" at bounding box center [432, 107] width 672 height 49
click at [317, 132] on p "I see that you've started the Seating Assignments and labeled the viking table …" at bounding box center [432, 107] width 672 height 49
click at [319, 181] on p "If we're already too far down that road, we can flex and I'll let catering know…" at bounding box center [432, 164] width 672 height 33
click at [319, 197] on p at bounding box center [432, 189] width 672 height 16
click at [319, 247] on p "And, last reminder! Please don't forget to bring your $500 damage deposit check…" at bounding box center [432, 221] width 672 height 49
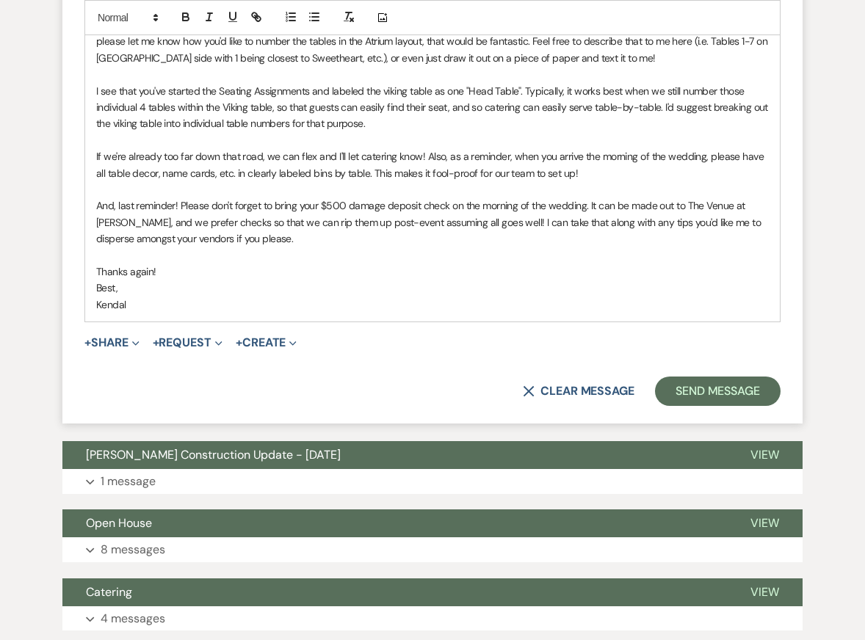
click at [327, 264] on p at bounding box center [432, 255] width 672 height 16
click at [317, 148] on p at bounding box center [432, 140] width 672 height 16
click at [324, 247] on p "And, last reminder! Please don't forget to bring your $500 damage deposit check…" at bounding box center [432, 221] width 672 height 49
click at [333, 280] on p "Thanks again!" at bounding box center [432, 272] width 672 height 16
click at [339, 313] on p "Kendal" at bounding box center [432, 305] width 672 height 16
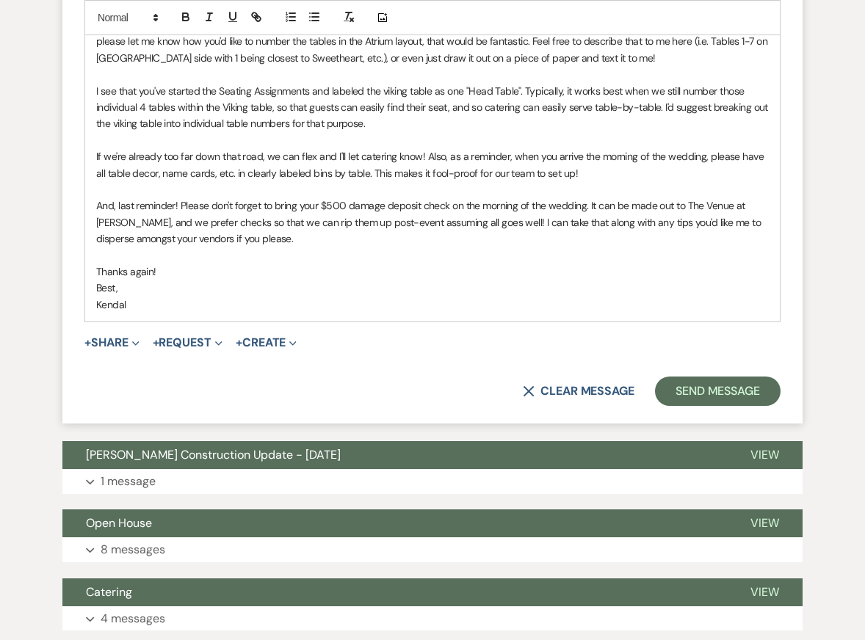
click at [335, 148] on p at bounding box center [432, 140] width 672 height 16
click at [342, 280] on p "Thanks again!" at bounding box center [432, 272] width 672 height 16
click at [347, 313] on p "Kendal" at bounding box center [432, 305] width 672 height 16
click at [338, 247] on p "And, last reminder! Please don't forget to bring your $500 damage deposit check…" at bounding box center [432, 221] width 672 height 49
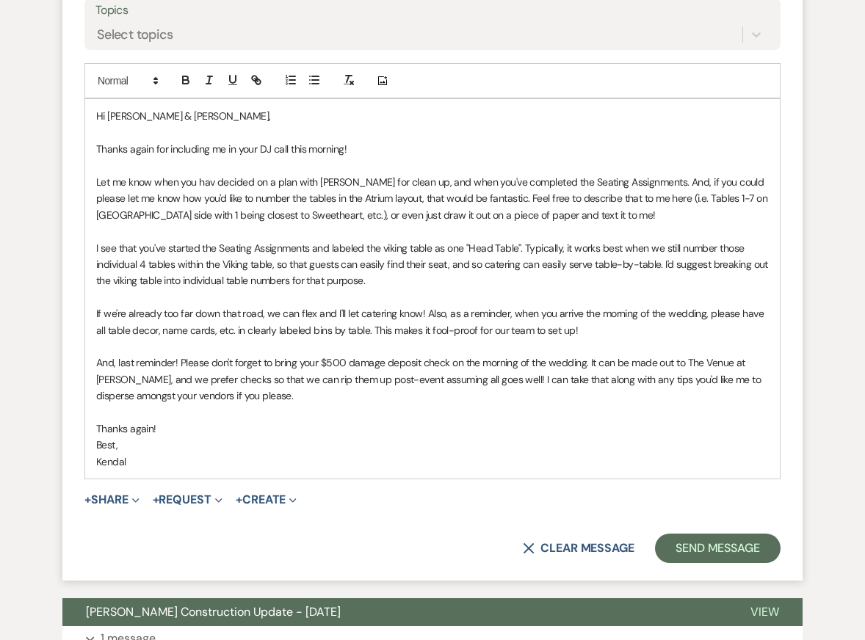
scroll to position [7817, 0]
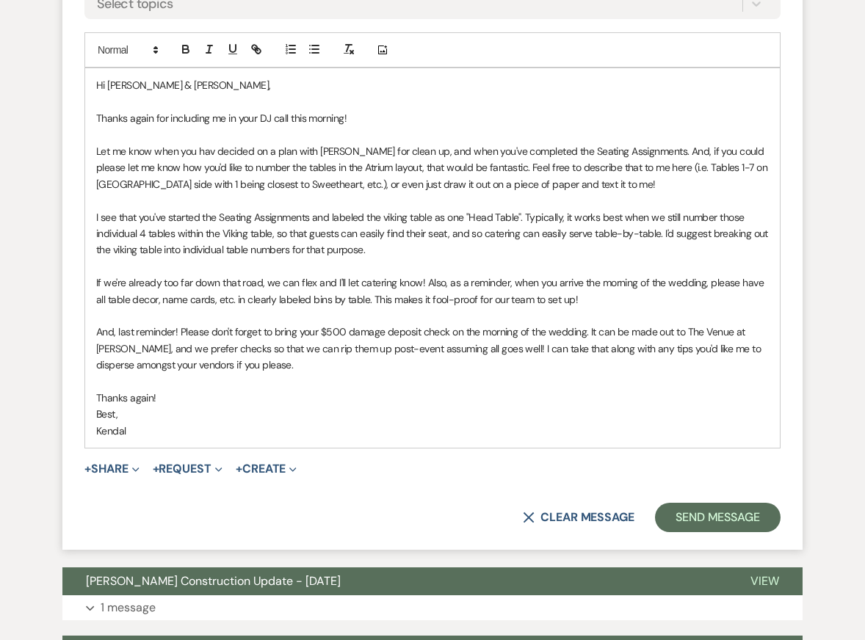
click at [388, 406] on p "Thanks again!" at bounding box center [432, 398] width 672 height 16
click at [390, 422] on p "Best," at bounding box center [432, 414] width 672 height 16
click at [683, 532] on button "Send Message" at bounding box center [718, 517] width 126 height 29
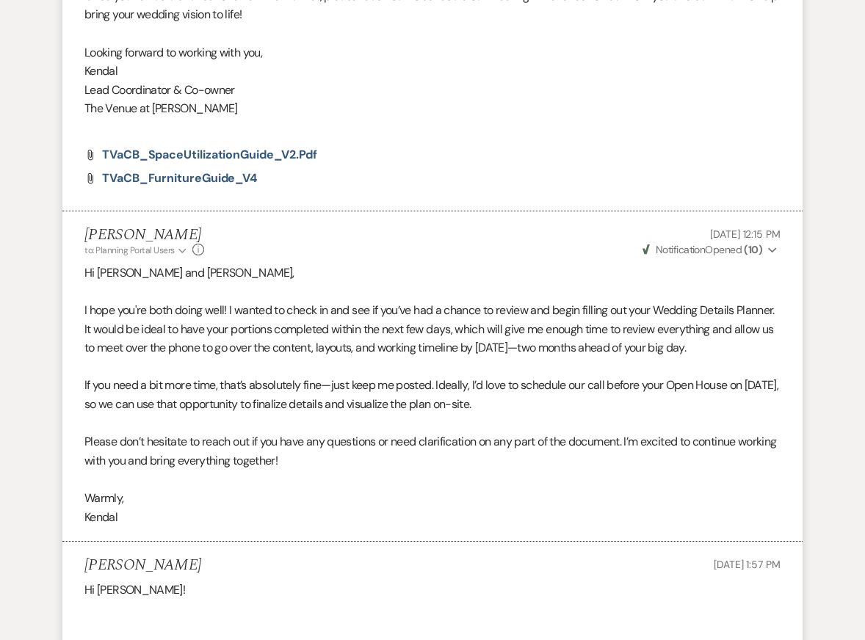
scroll to position [0, 0]
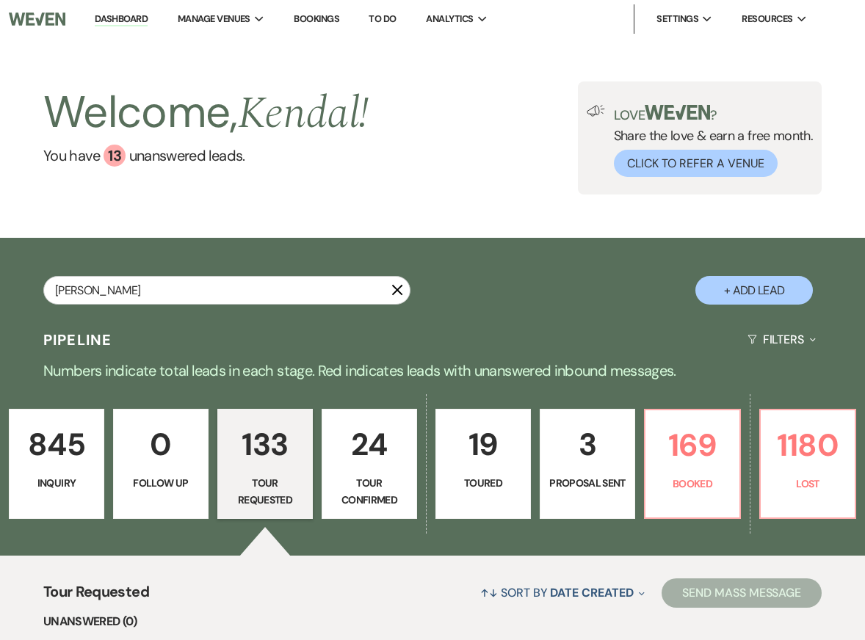
type input "castro"
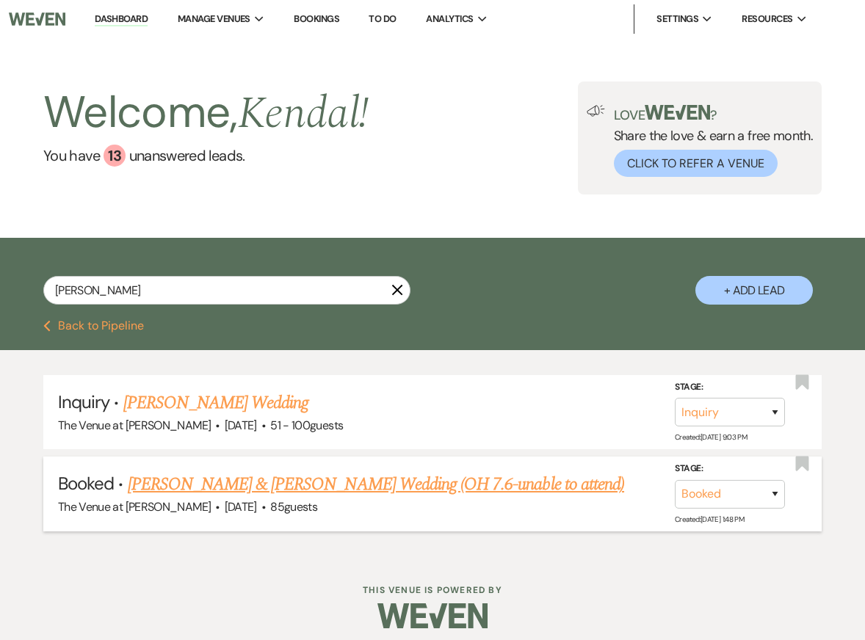
click at [272, 488] on link "[PERSON_NAME] & [PERSON_NAME] Wedding (OH 7.6-unable to attend)" at bounding box center [376, 484] width 497 height 26
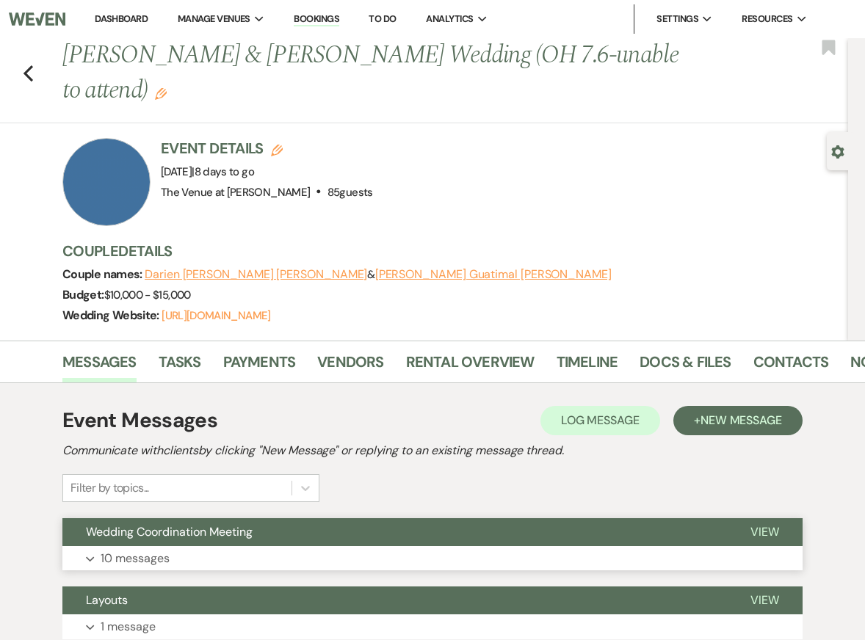
click at [214, 550] on button "Expand 10 messages" at bounding box center [432, 558] width 740 height 25
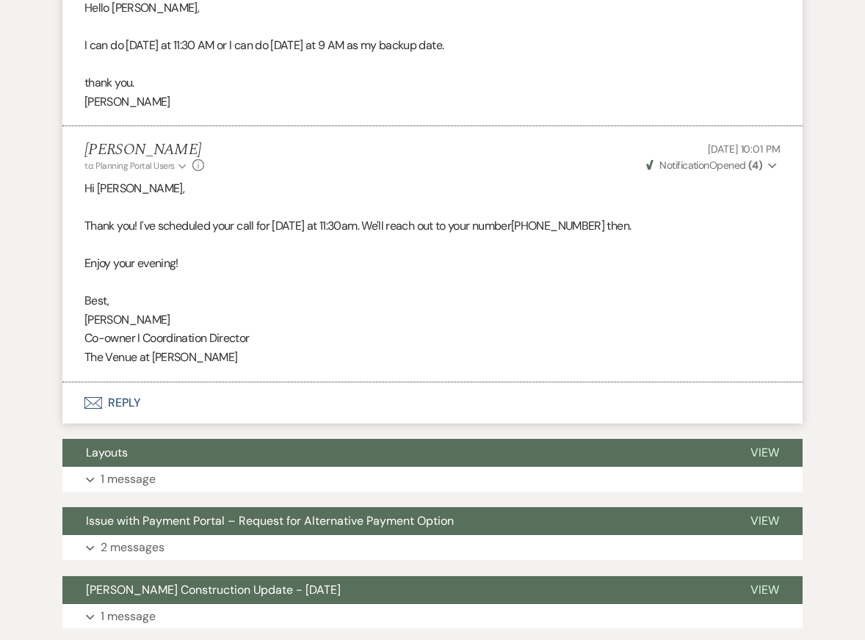
scroll to position [3566, 0]
